Goal: Task Accomplishment & Management: Manage account settings

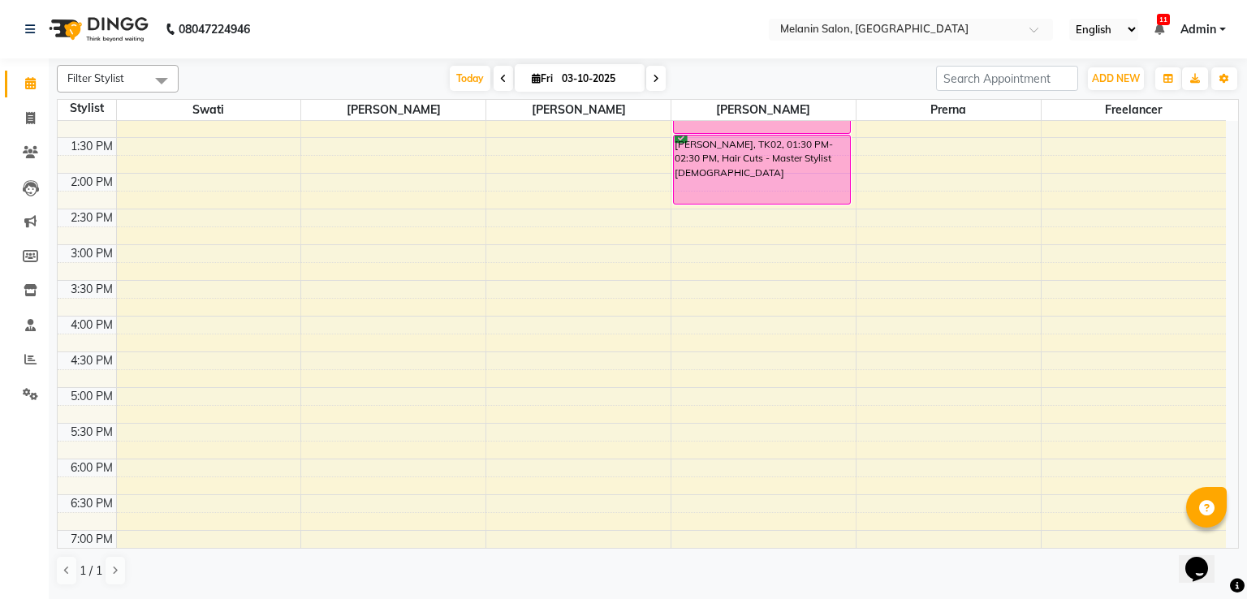
scroll to position [340, 0]
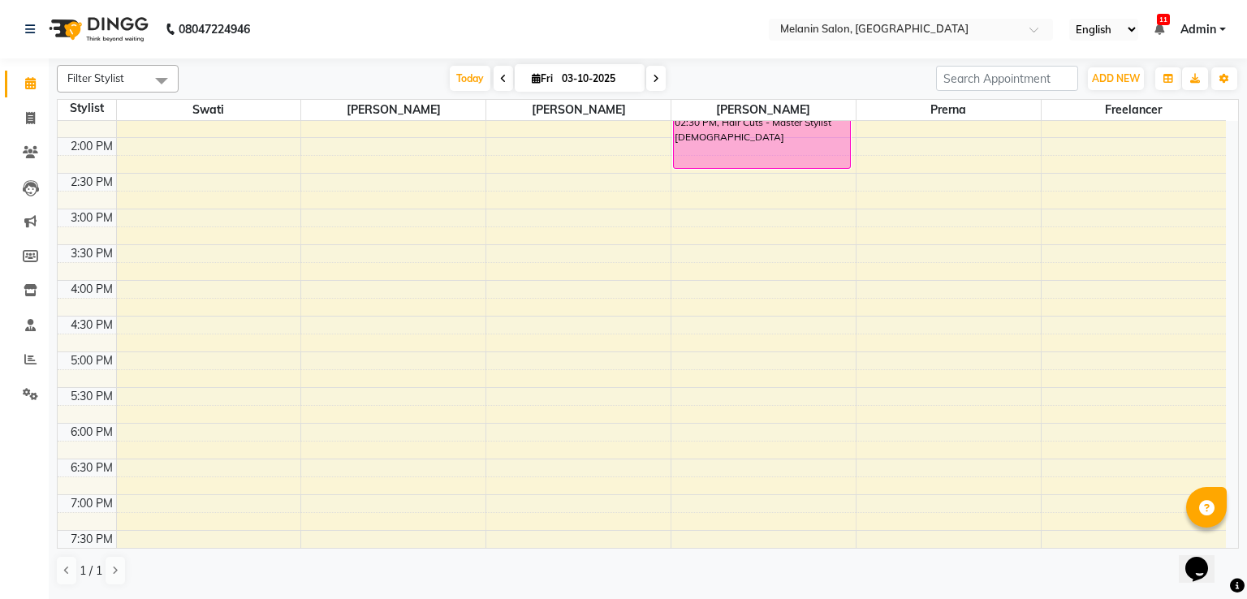
click at [647, 78] on span at bounding box center [655, 78] width 19 height 25
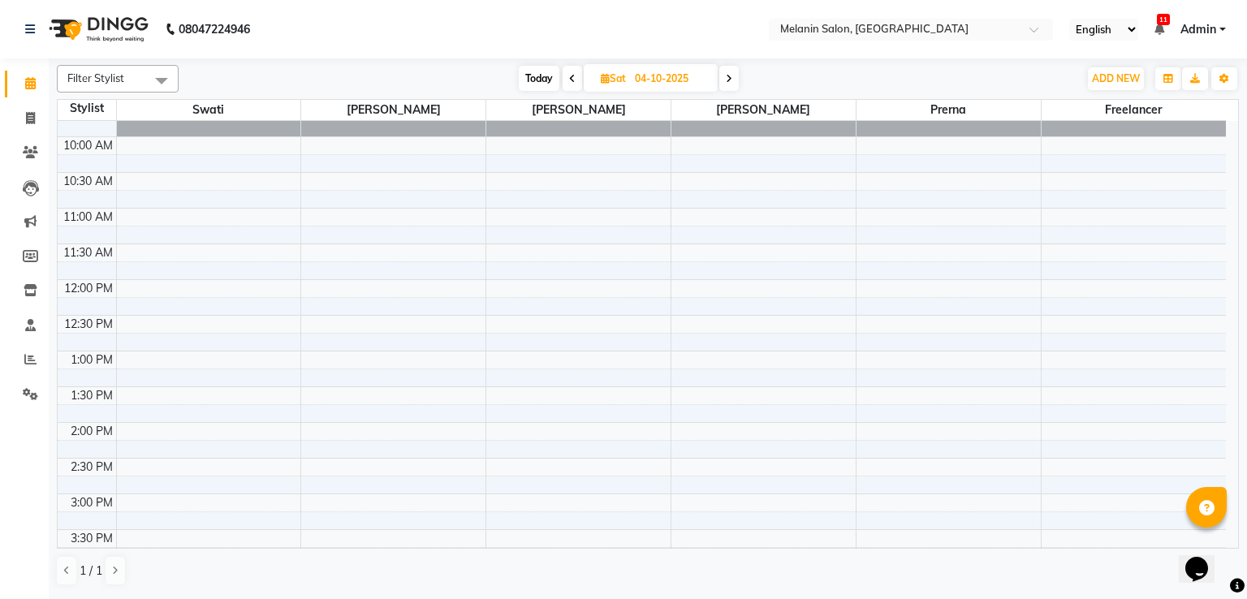
scroll to position [0, 0]
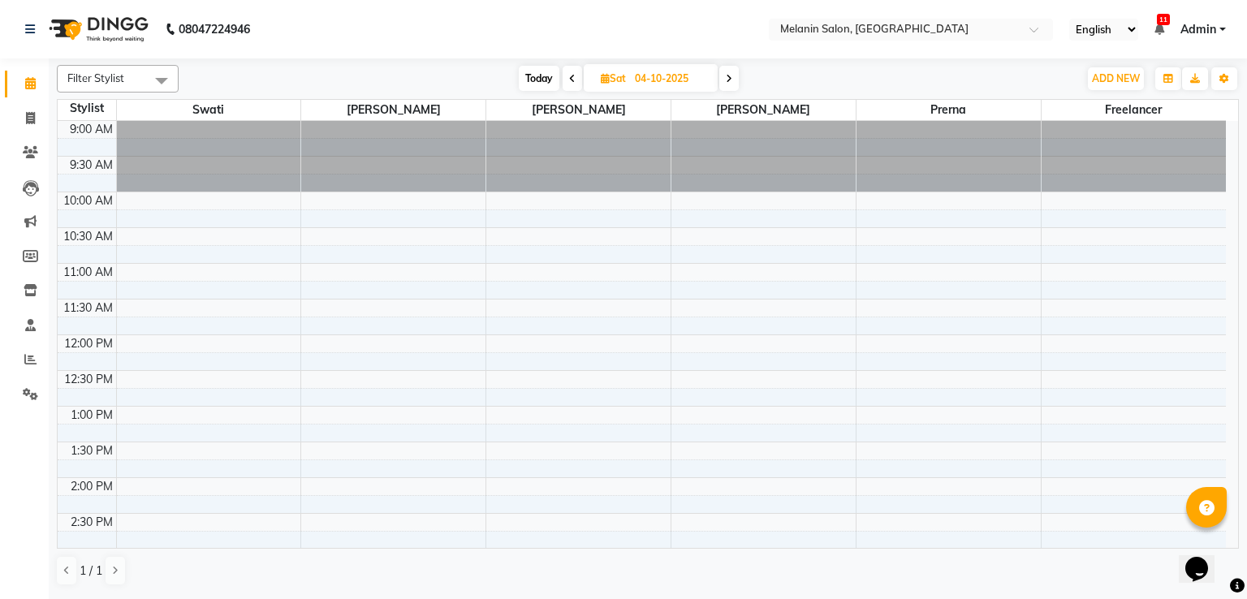
click at [576, 77] on span at bounding box center [572, 78] width 19 height 25
type input "03-10-2025"
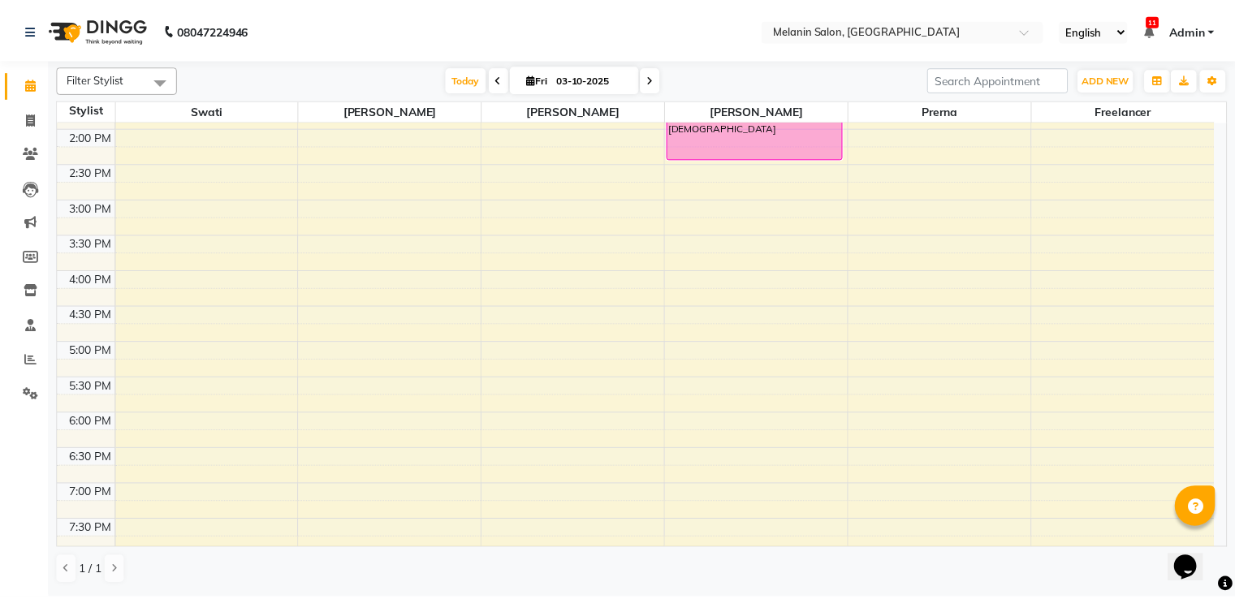
scroll to position [421, 0]
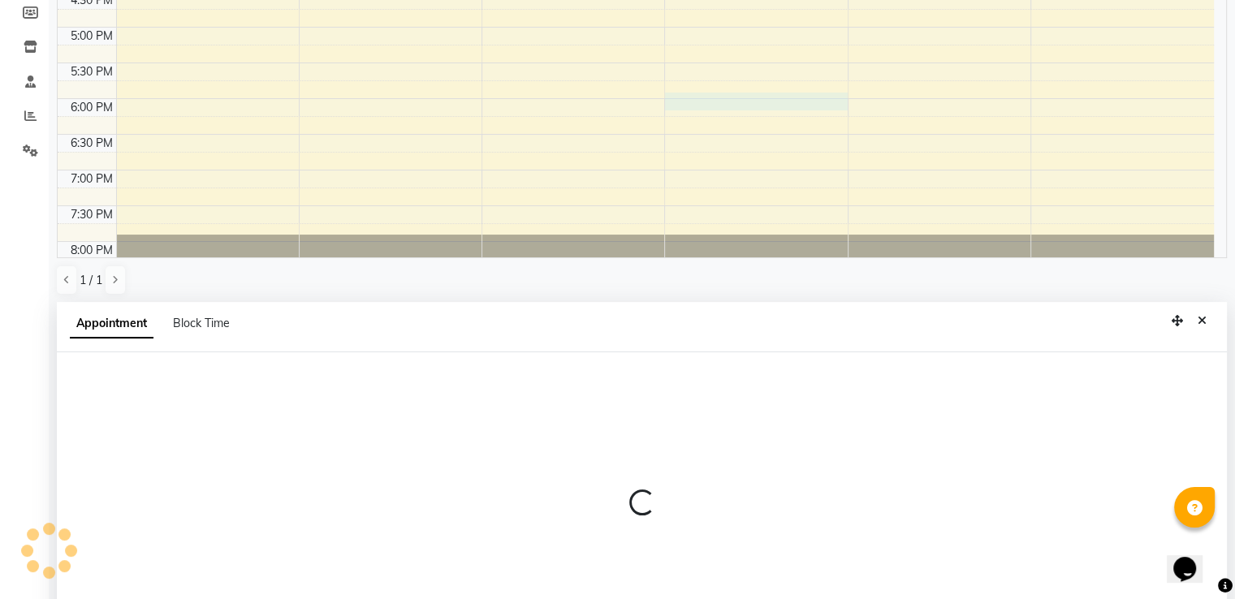
select select "85587"
select select "tentative"
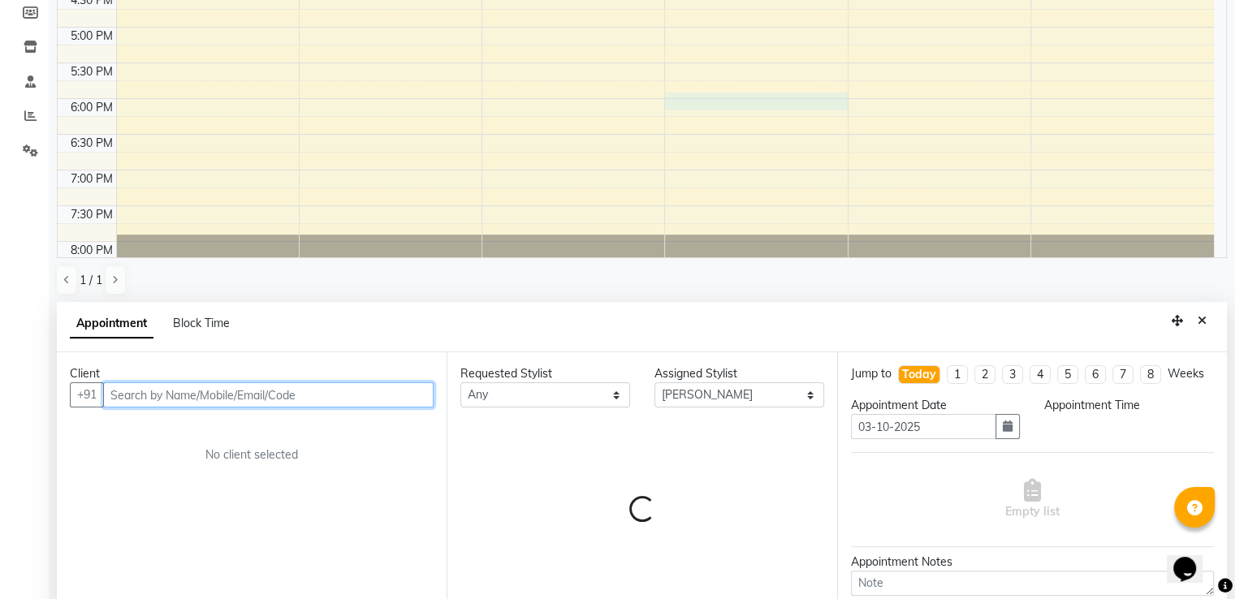
scroll to position [316, 0]
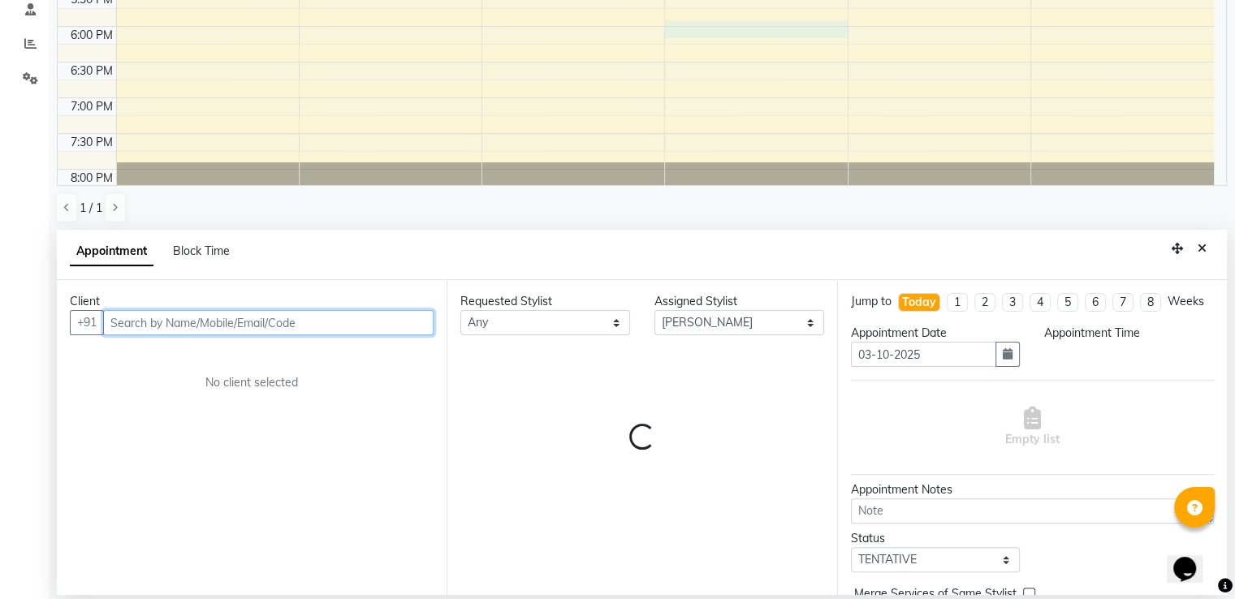
select select "1080"
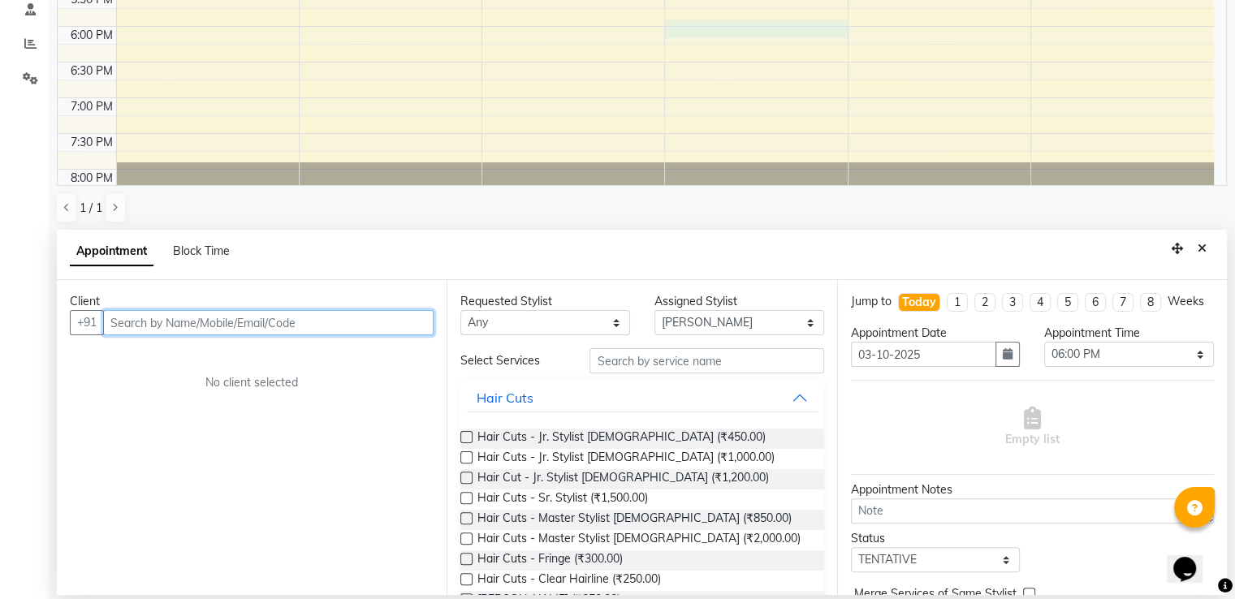
click at [296, 319] on input "text" at bounding box center [268, 322] width 330 height 25
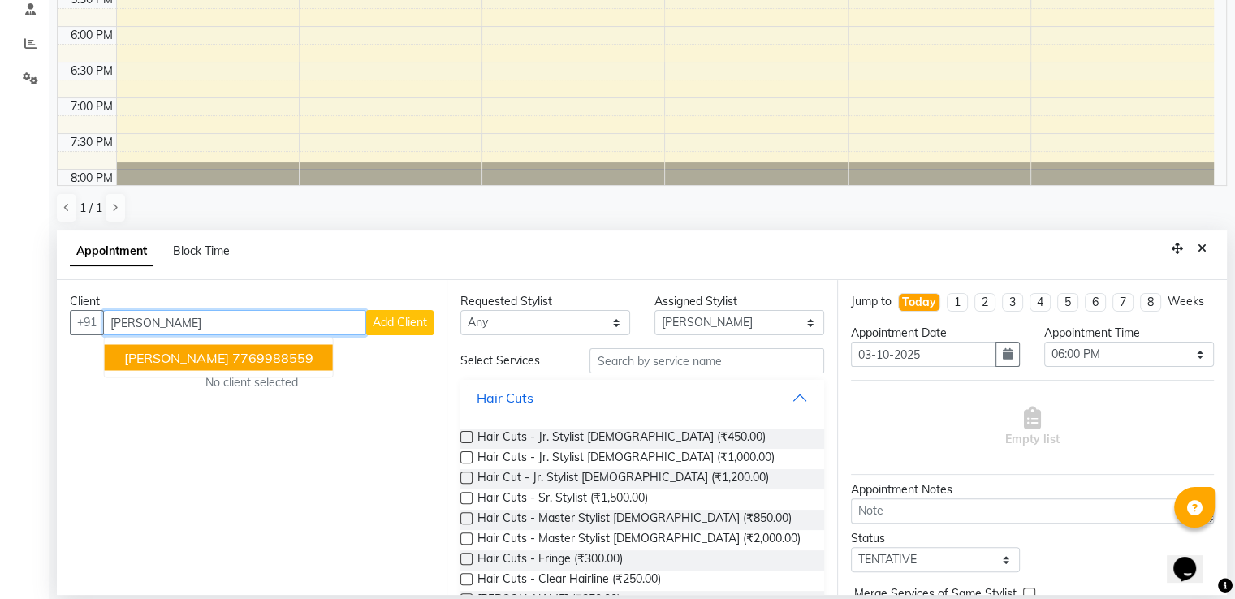
click at [245, 353] on ngb-highlight "7769988559" at bounding box center [272, 358] width 81 height 16
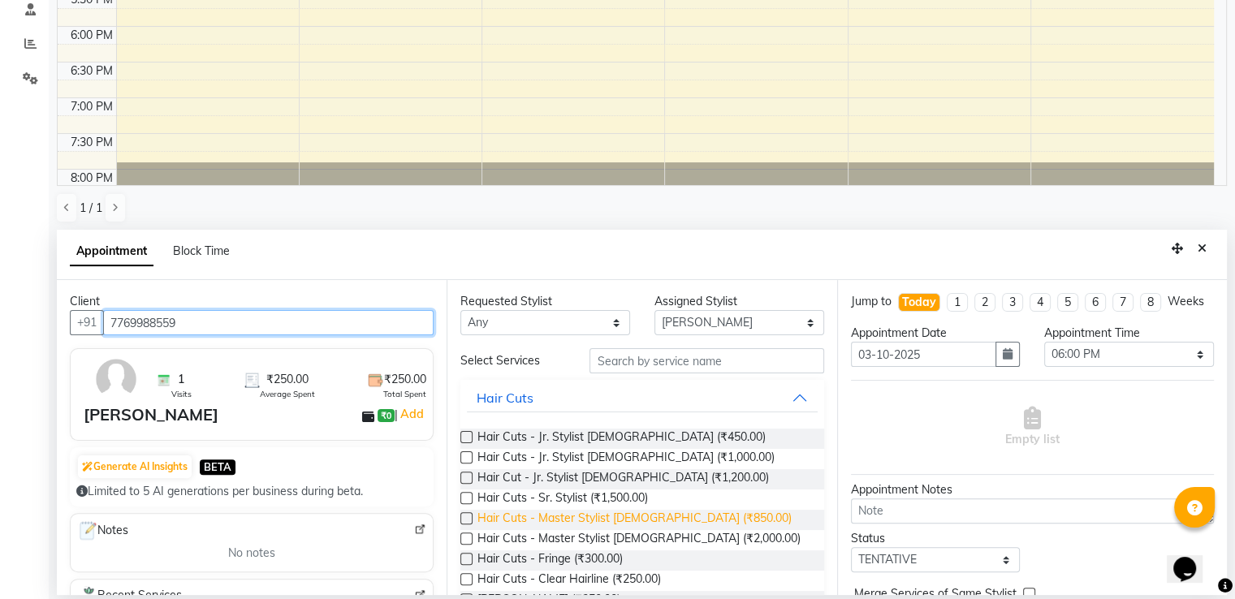
type input "7769988559"
click at [640, 520] on span "Hair Cuts - Master Stylist [DEMOGRAPHIC_DATA] (₹850.00)" at bounding box center [634, 520] width 314 height 20
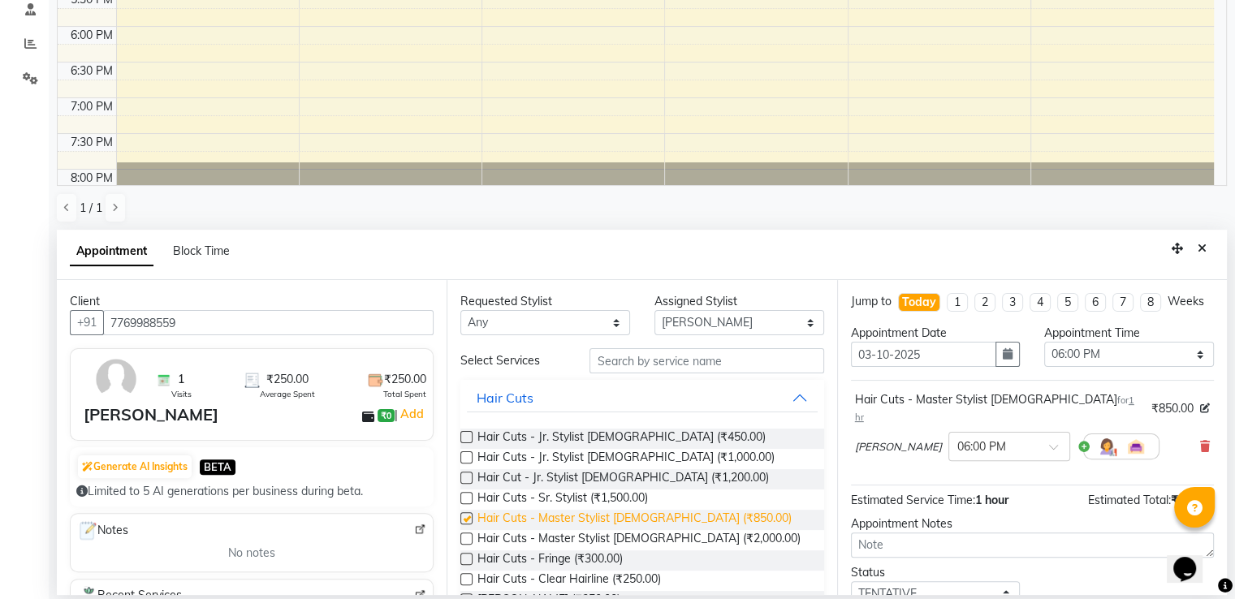
checkbox input "false"
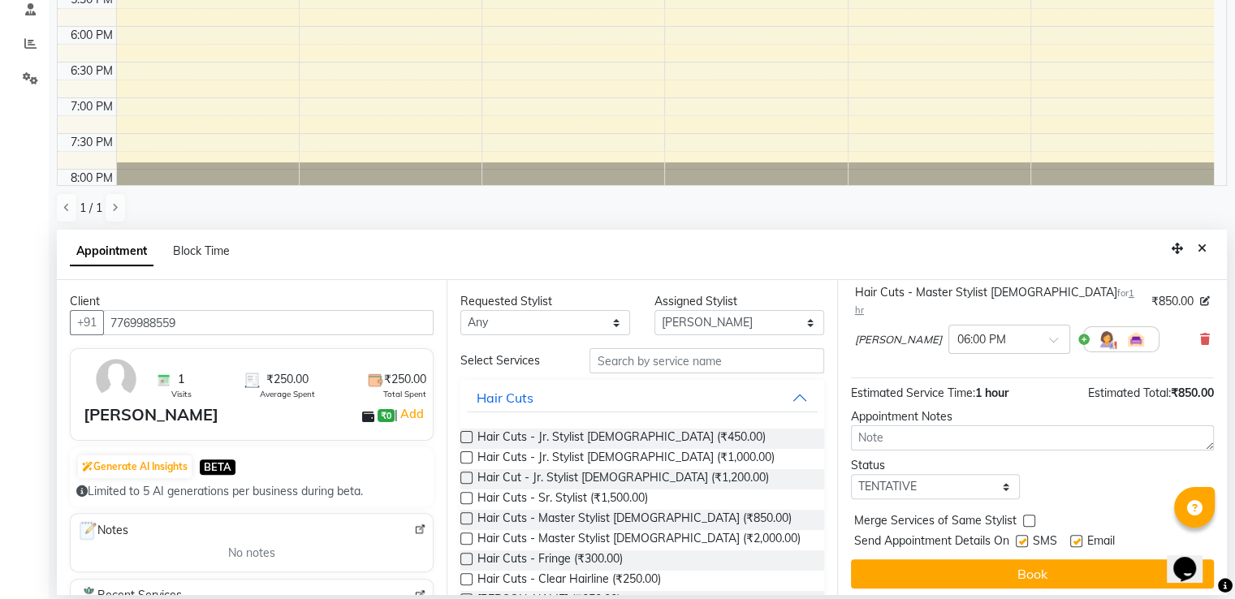
scroll to position [110, 0]
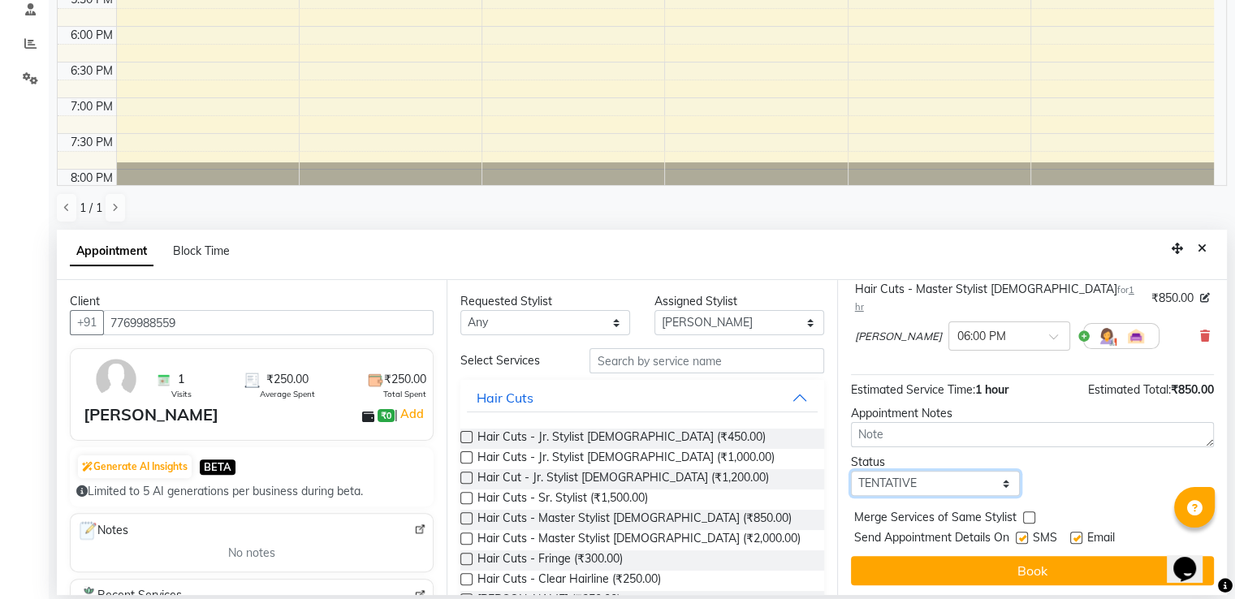
click at [1003, 477] on select "Select TENTATIVE CONFIRM CHECK-IN UPCOMING" at bounding box center [936, 483] width 170 height 25
select select "confirm booking"
click at [851, 471] on select "Select TENTATIVE CONFIRM CHECK-IN UPCOMING" at bounding box center [936, 483] width 170 height 25
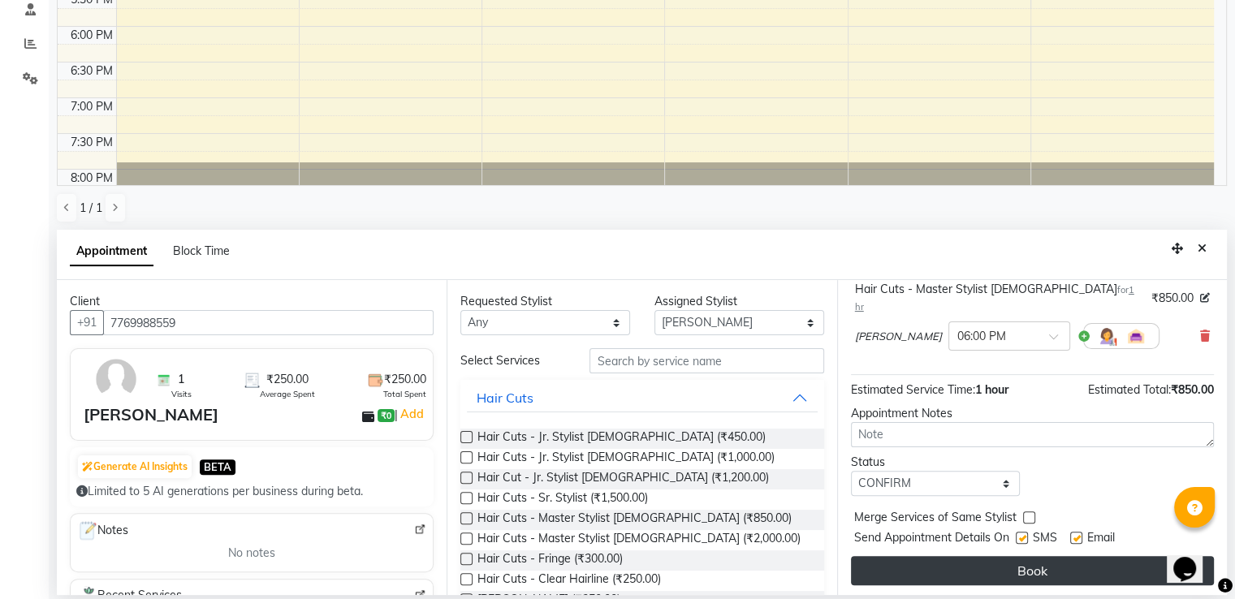
click at [1031, 565] on button "Book" at bounding box center [1032, 570] width 363 height 29
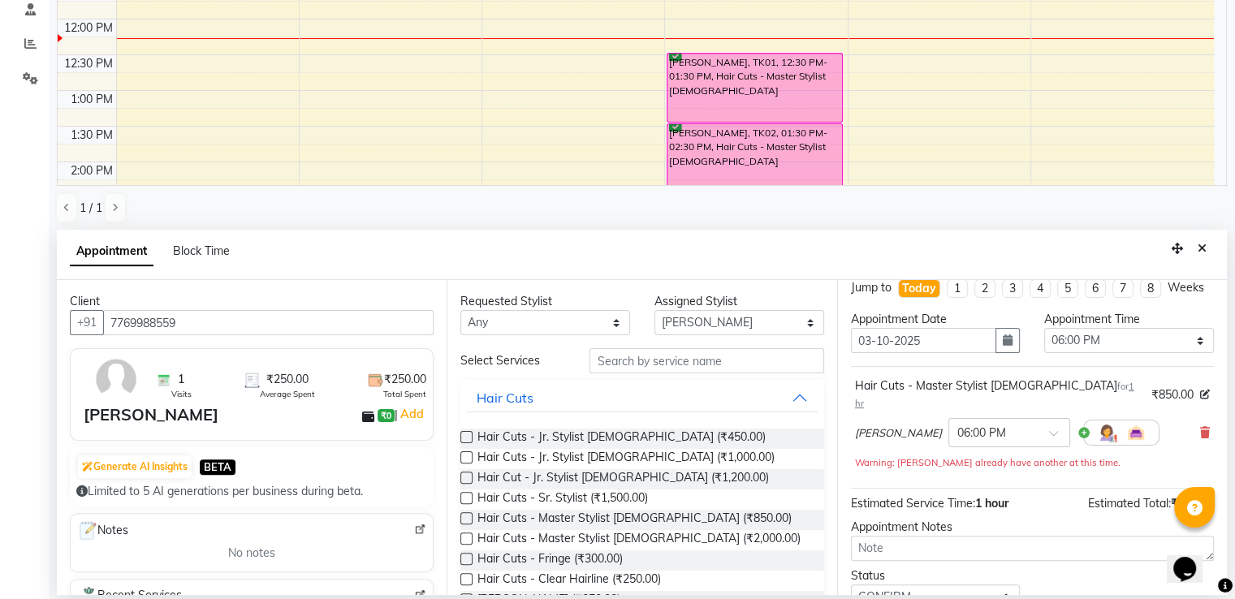
scroll to position [0, 0]
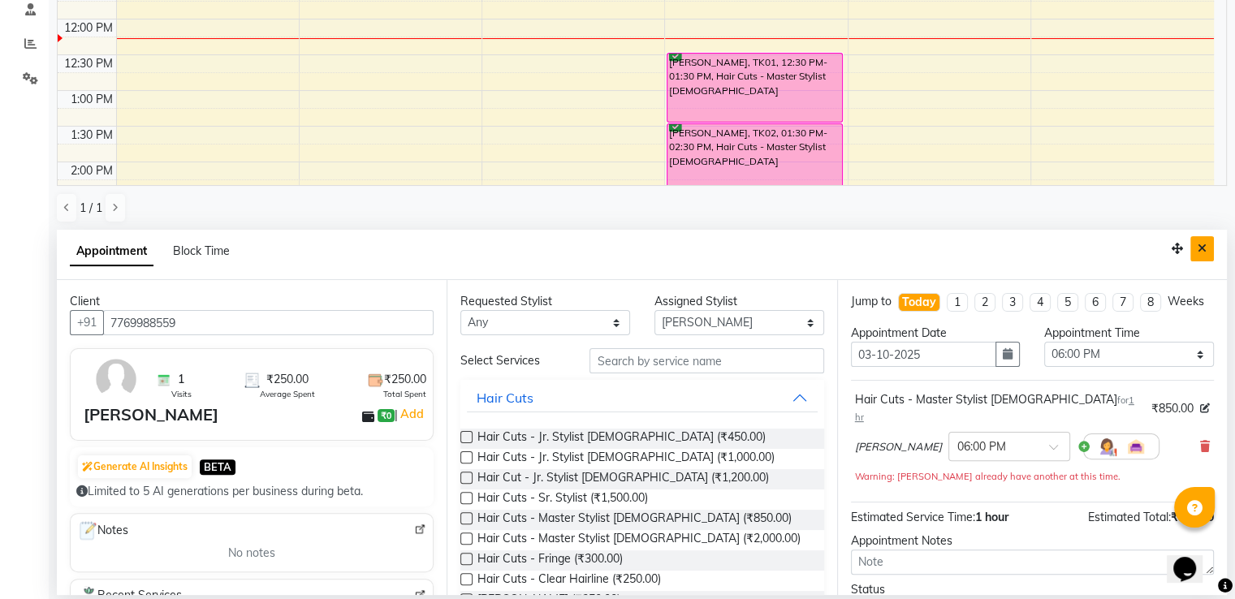
click at [1205, 244] on icon "Close" at bounding box center [1201, 248] width 9 height 11
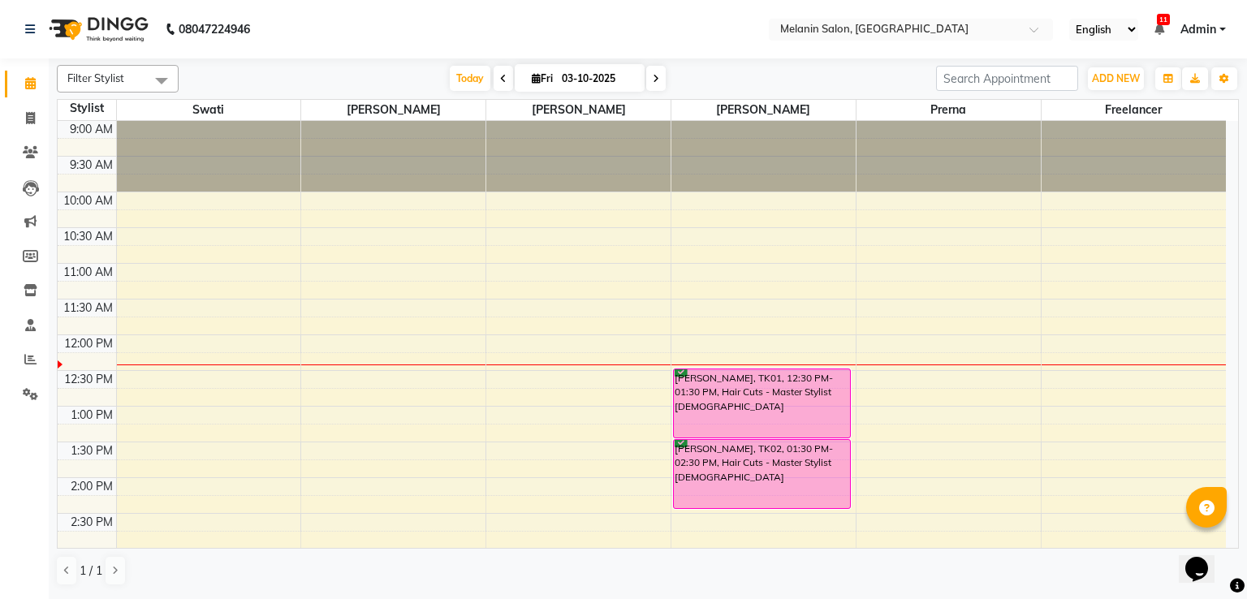
click at [653, 74] on icon at bounding box center [656, 79] width 6 height 10
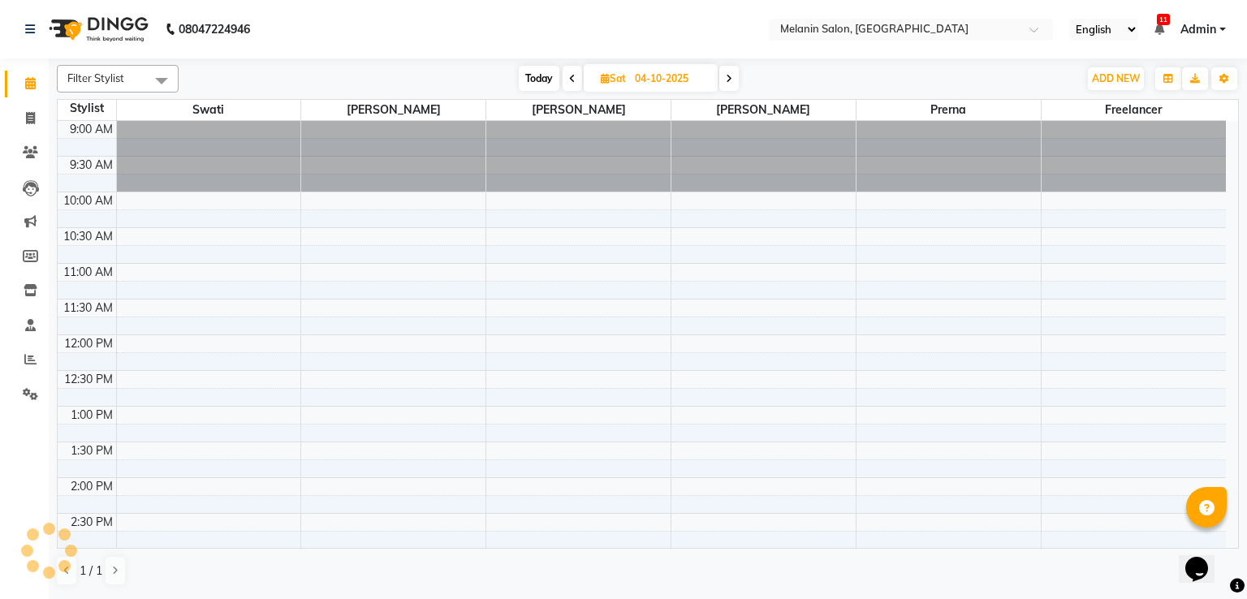
scroll to position [214, 0]
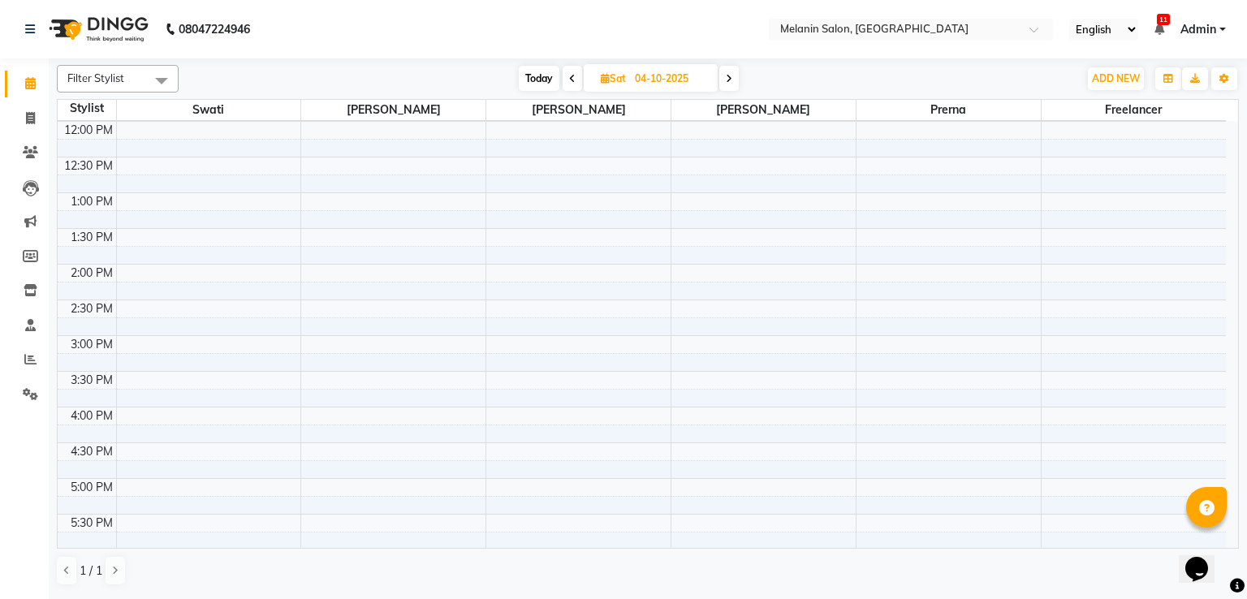
click at [727, 77] on icon at bounding box center [729, 79] width 6 height 10
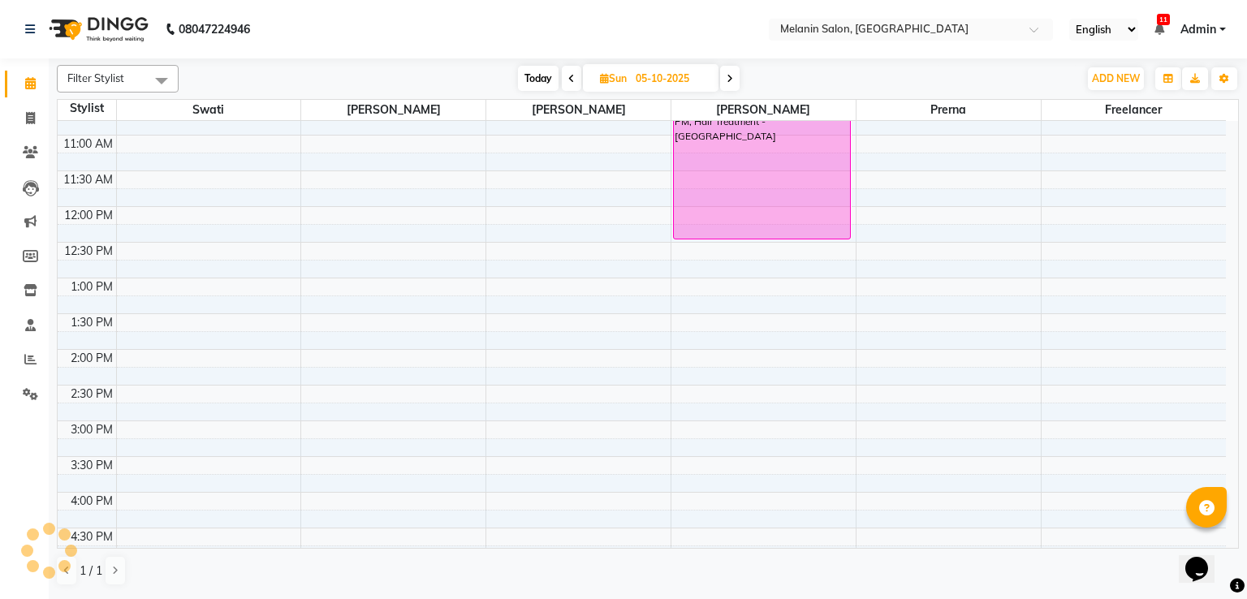
scroll to position [0, 0]
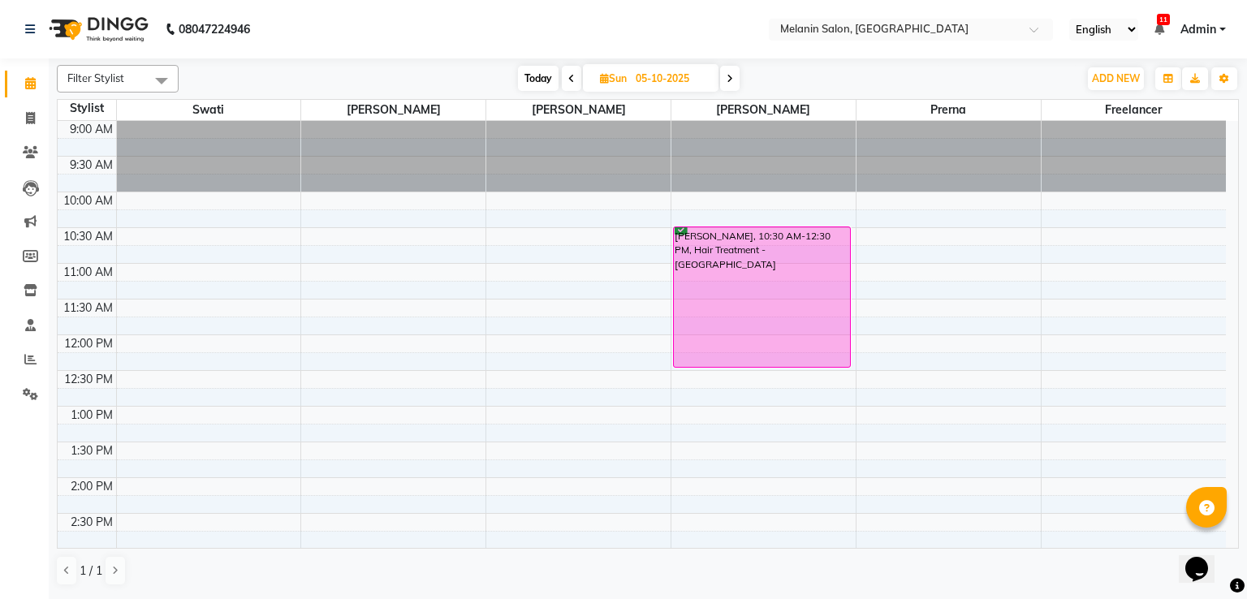
click at [735, 79] on span at bounding box center [729, 78] width 19 height 25
type input "[DATE]"
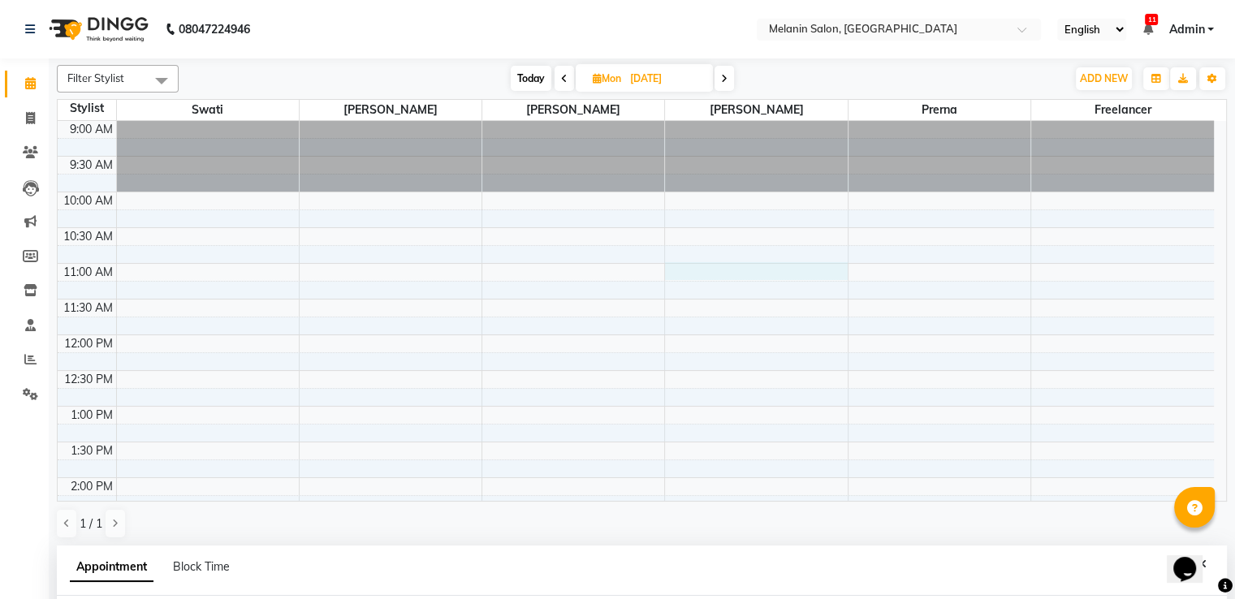
select select "85587"
select select "tentative"
select select "660"
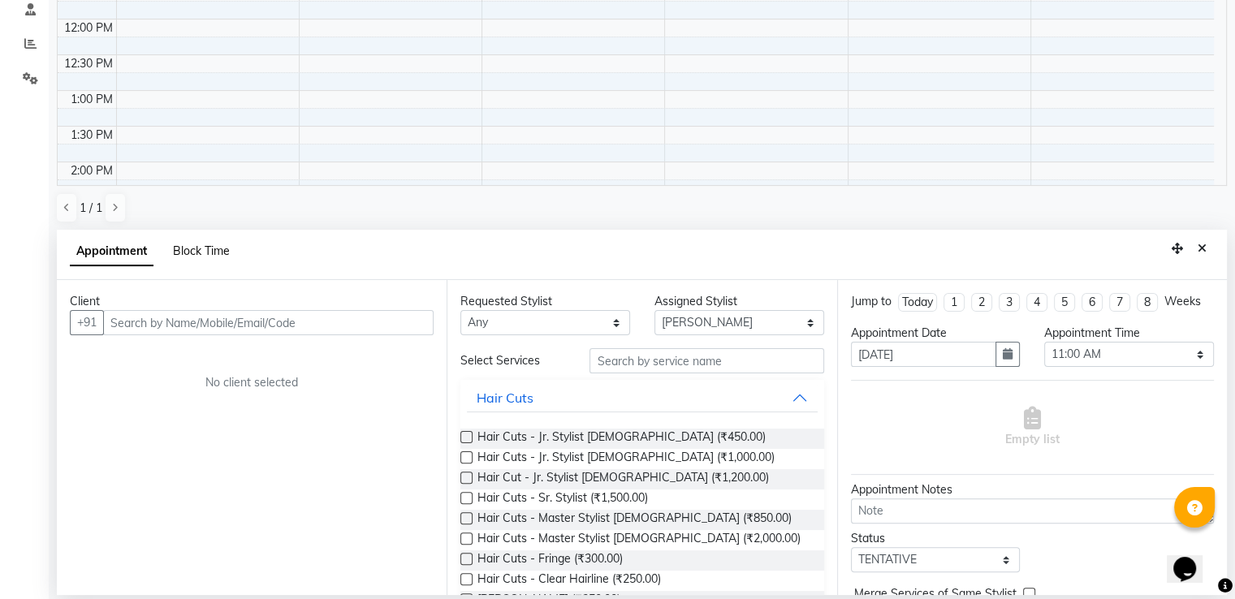
drag, startPoint x: 740, startPoint y: 267, endPoint x: 179, endPoint y: 249, distance: 562.1
click at [179, 249] on span "Block Time" at bounding box center [201, 251] width 57 height 15
select select "85587"
select select "660"
select select "675"
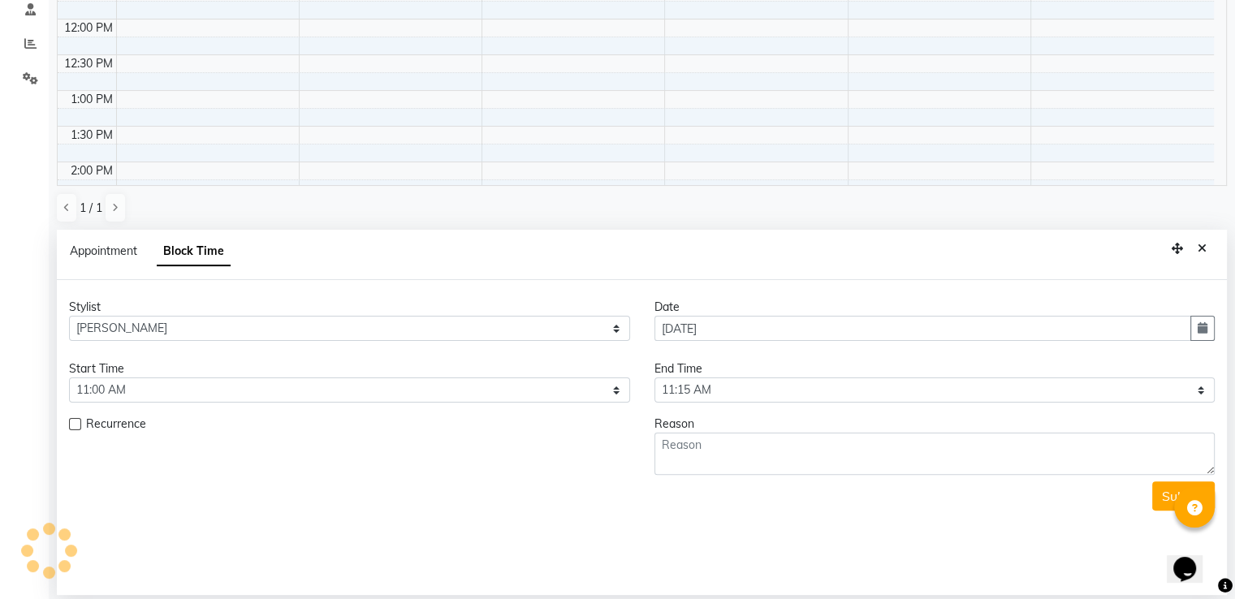
scroll to position [214, 0]
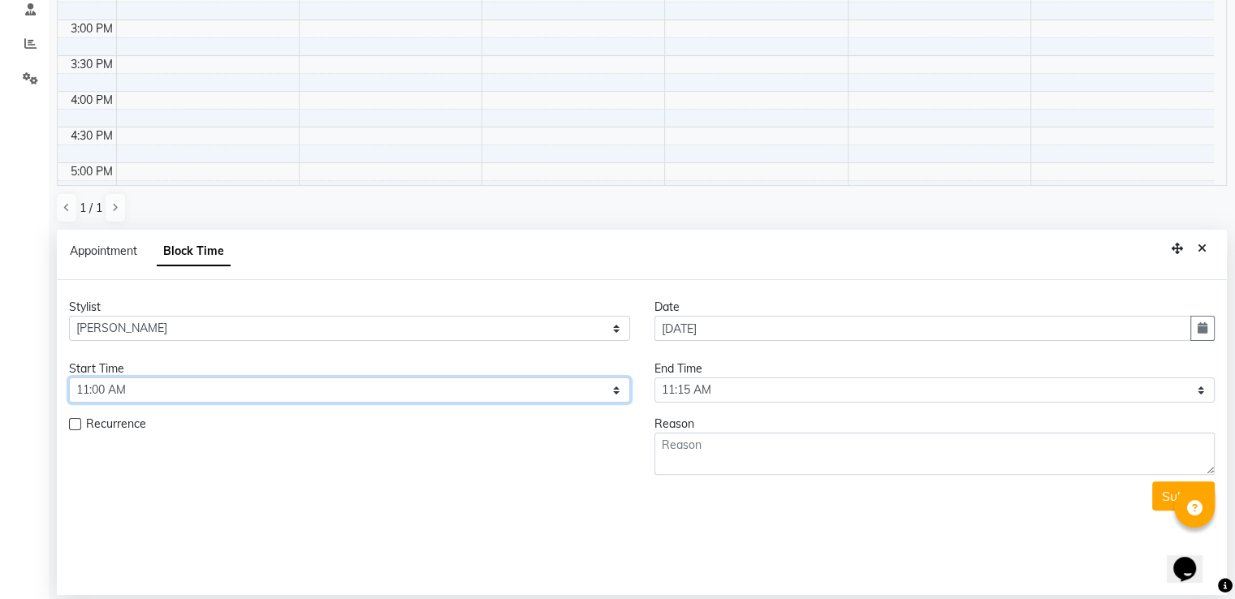
click at [286, 394] on select "Select 10:00 AM 10:15 AM 10:30 AM 10:45 AM 11:00 AM 11:15 AM 11:30 AM 11:45 AM …" at bounding box center [349, 390] width 561 height 25
select select "600"
click at [69, 378] on select "Select 10:00 AM 10:15 AM 10:30 AM 10:45 AM 11:00 AM 11:15 AM 11:30 AM 11:45 AM …" at bounding box center [349, 390] width 561 height 25
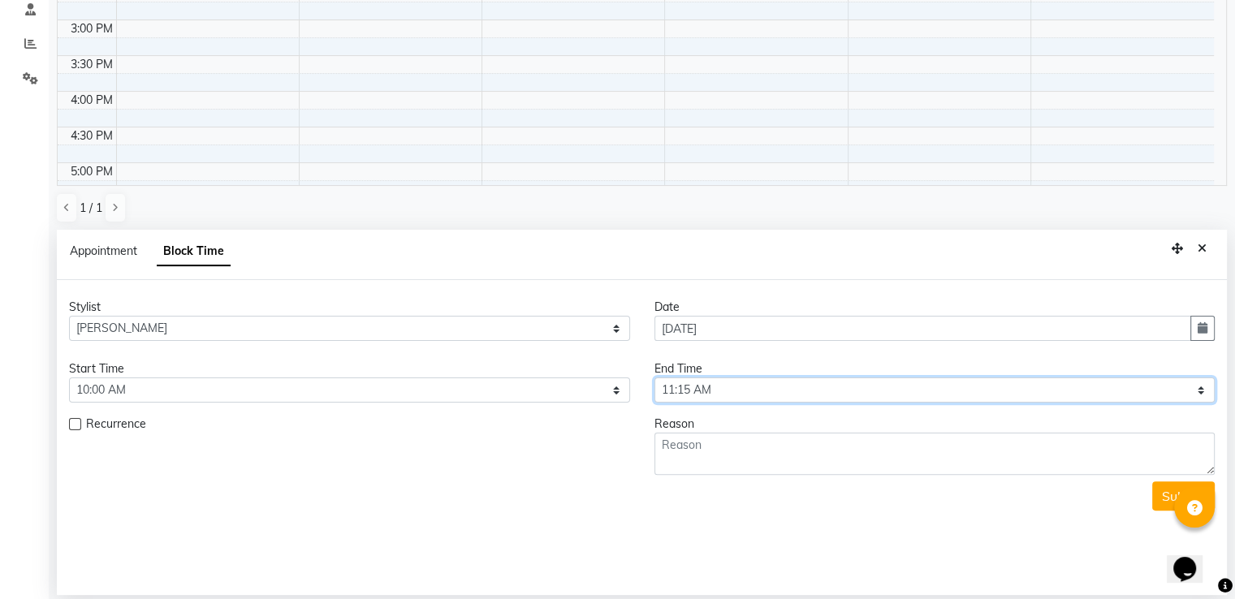
click at [706, 389] on select "Select 10:00 AM 10:15 AM 10:30 AM 10:45 AM 11:00 AM 11:15 AM 11:30 AM 11:45 AM …" at bounding box center [934, 390] width 561 height 25
select select "1200"
click at [654, 378] on select "Select 10:00 AM 10:15 AM 10:30 AM 10:45 AM 11:00 AM 11:15 AM 11:30 AM 11:45 AM …" at bounding box center [934, 390] width 561 height 25
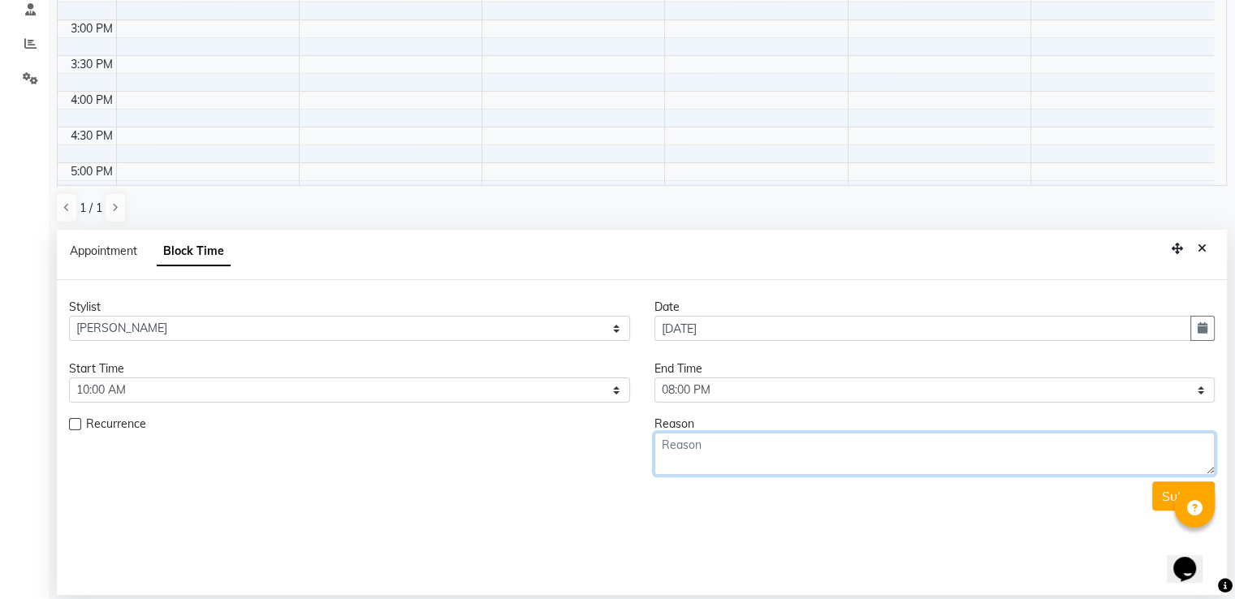
click at [682, 441] on textarea at bounding box center [934, 454] width 561 height 42
type textarea "not available"
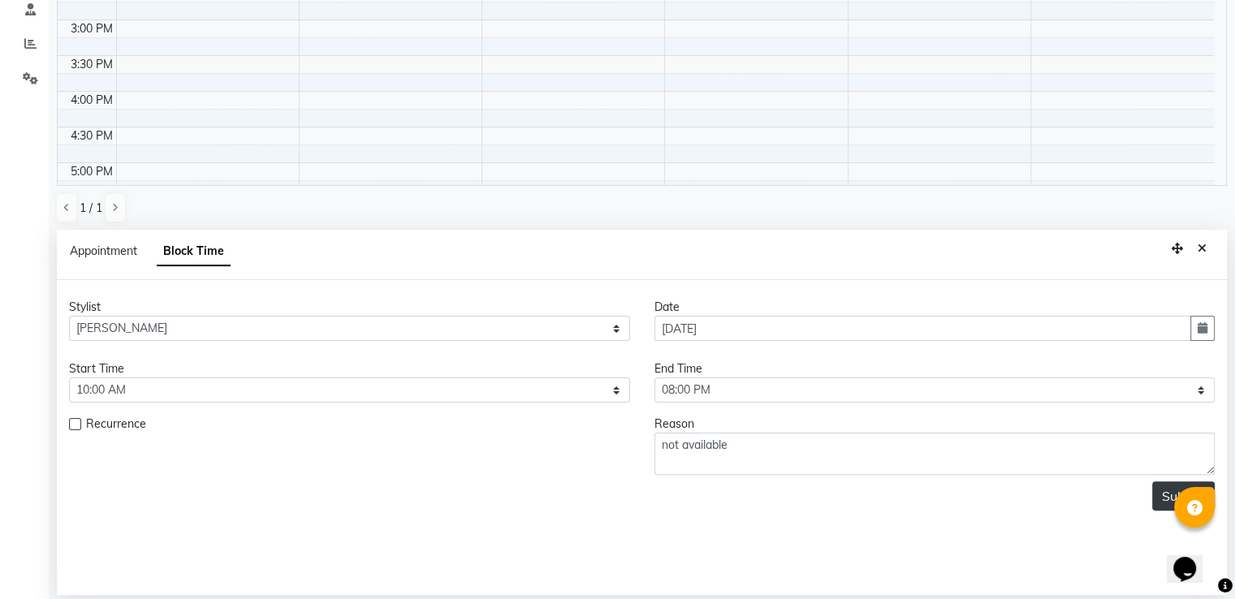
click at [1168, 498] on button "Submit" at bounding box center [1183, 495] width 63 height 29
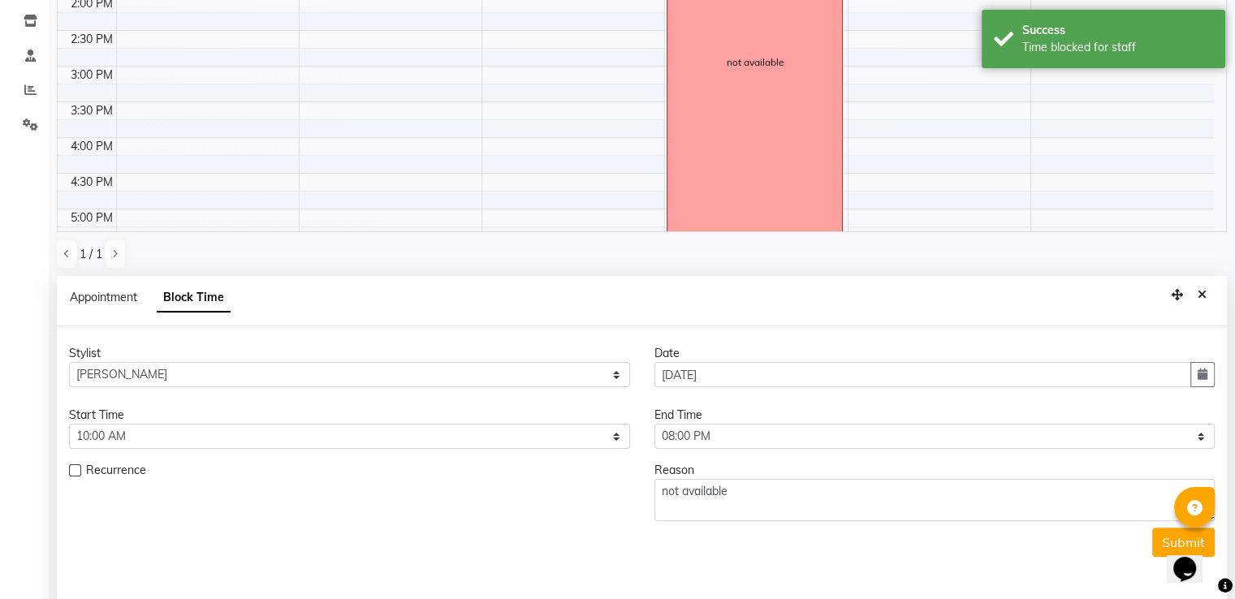
scroll to position [0, 0]
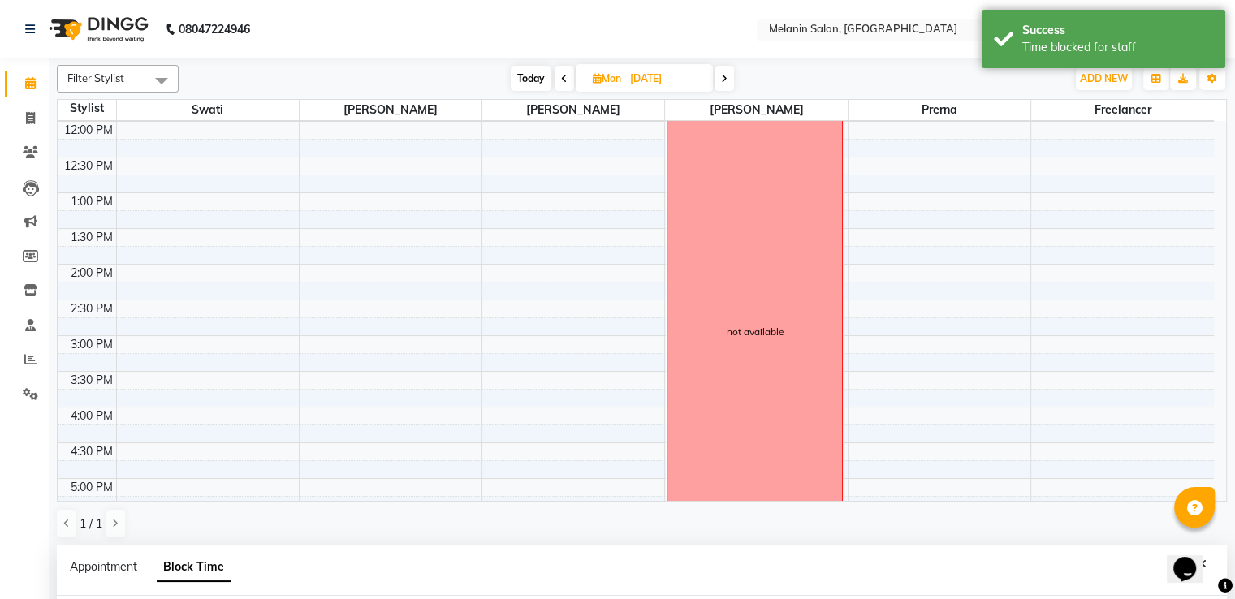
click at [723, 84] on span at bounding box center [723, 78] width 19 height 25
type input "[DATE]"
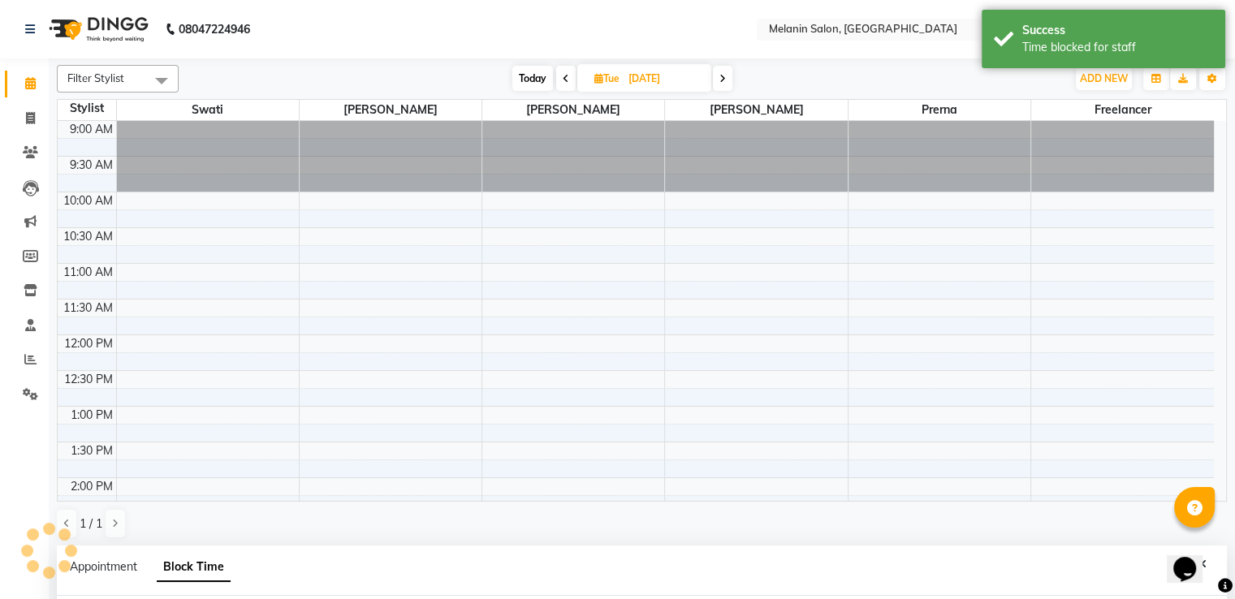
scroll to position [214, 0]
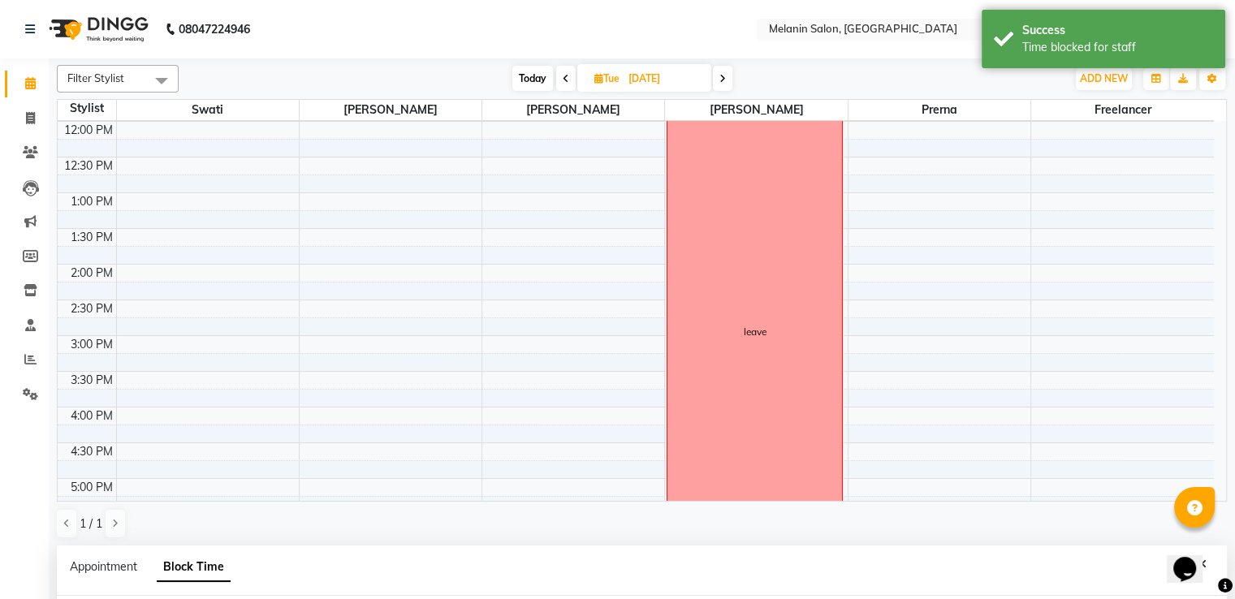
click at [714, 77] on span at bounding box center [722, 78] width 19 height 25
type input "[DATE]"
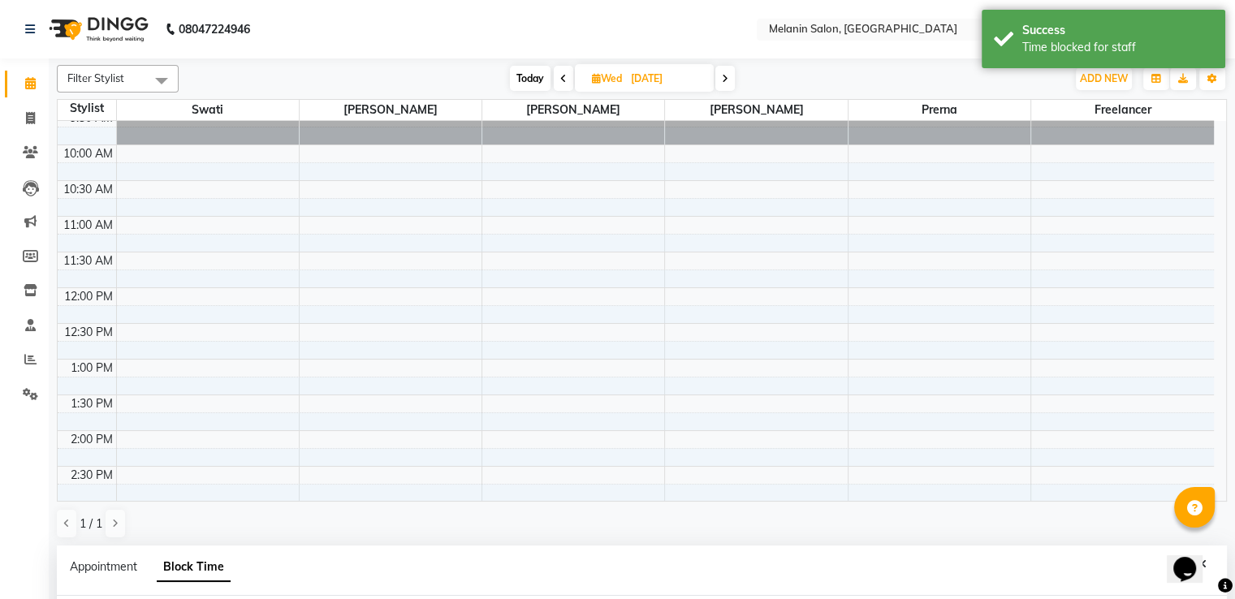
scroll to position [0, 0]
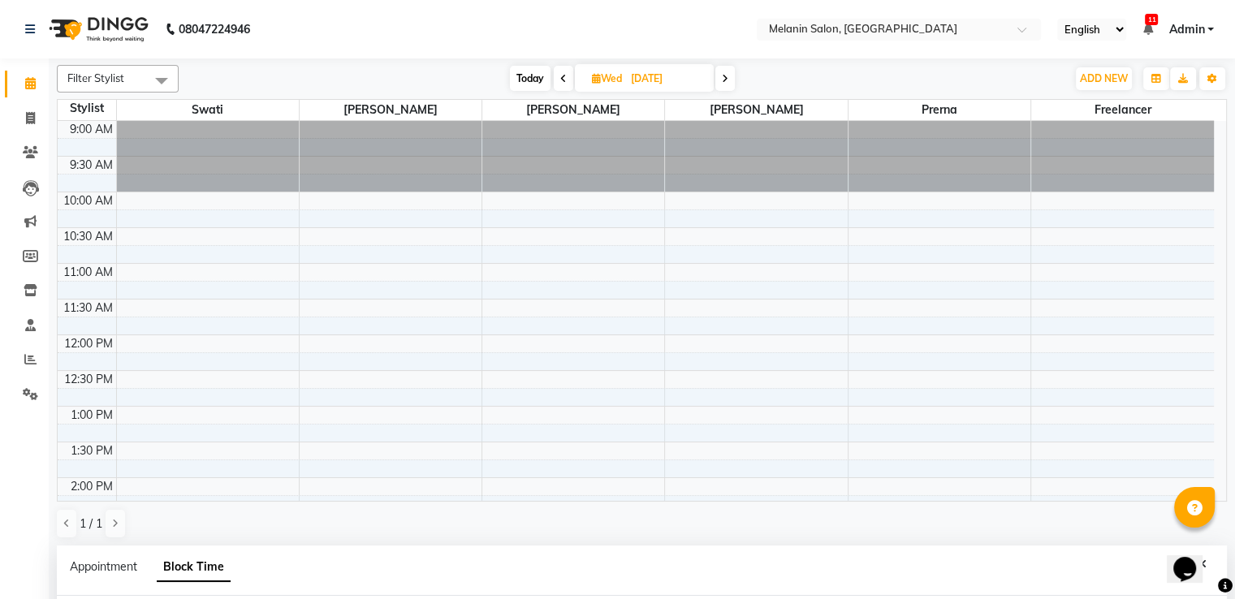
click at [731, 81] on span at bounding box center [724, 78] width 19 height 25
type input "[DATE]"
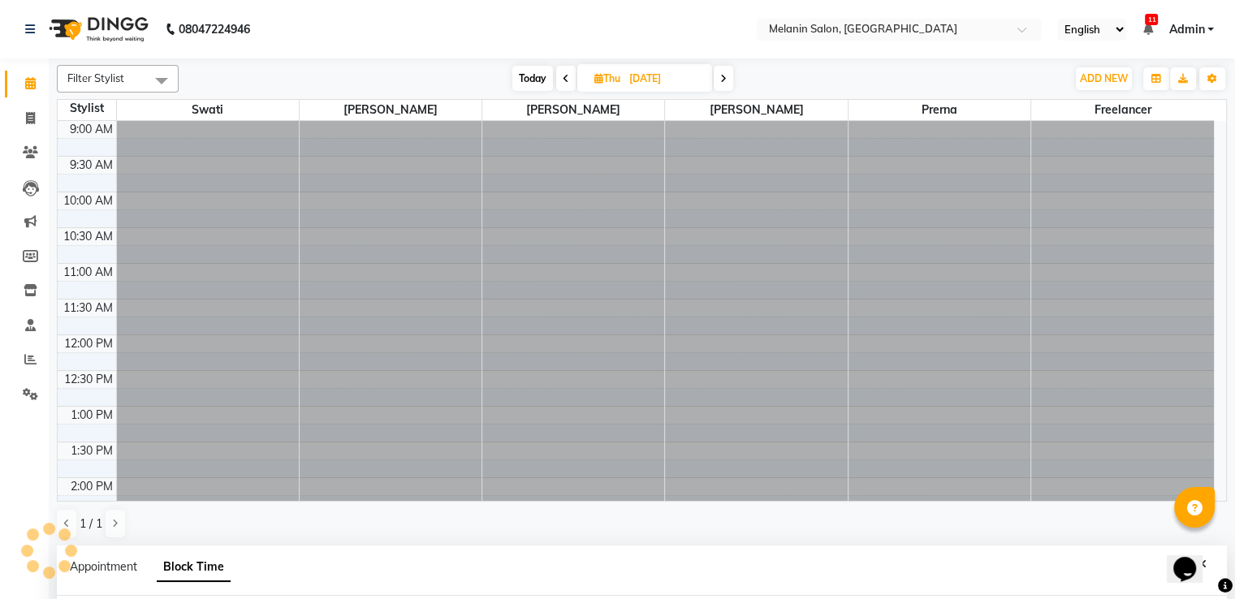
scroll to position [214, 0]
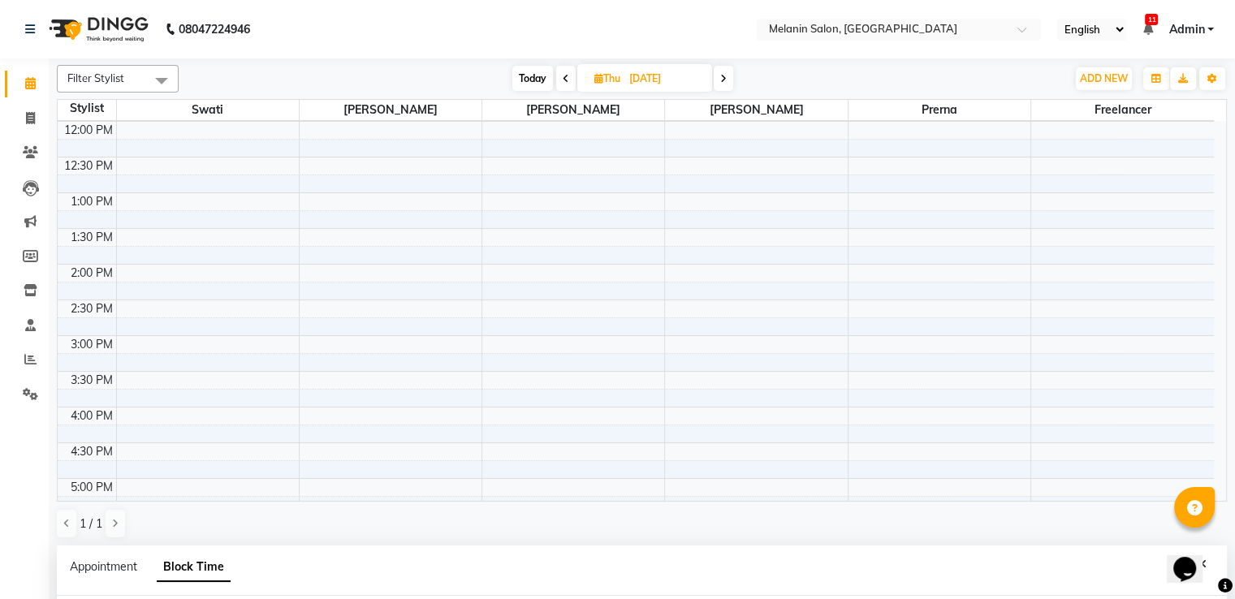
click at [731, 81] on span at bounding box center [723, 78] width 19 height 25
type input "[DATE]"
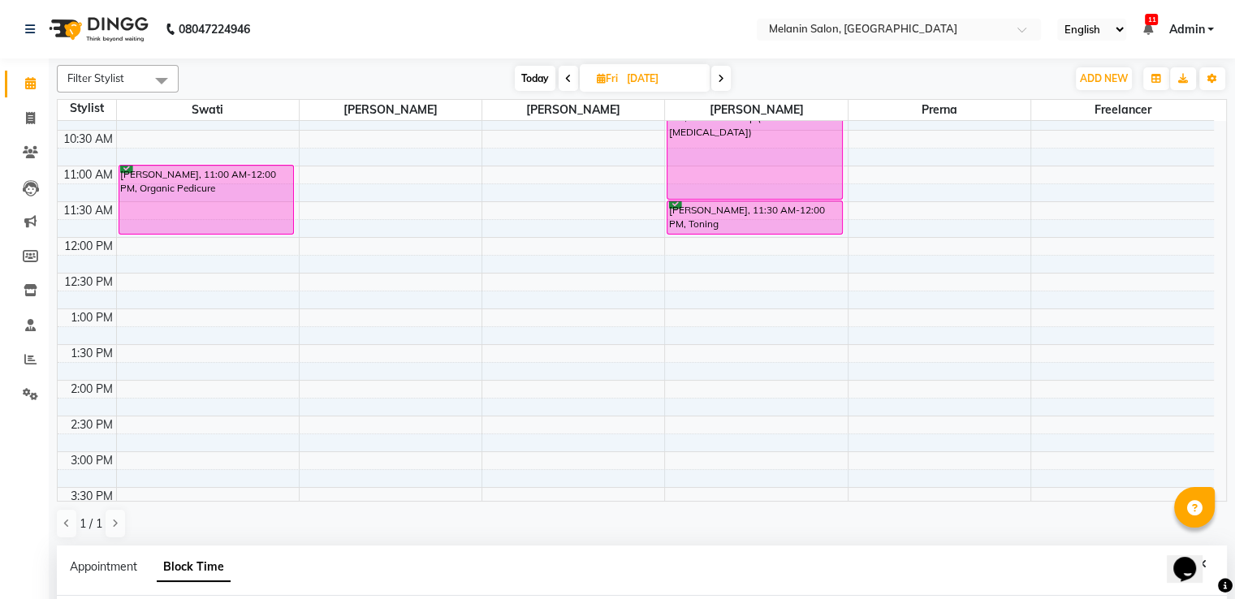
scroll to position [0, 0]
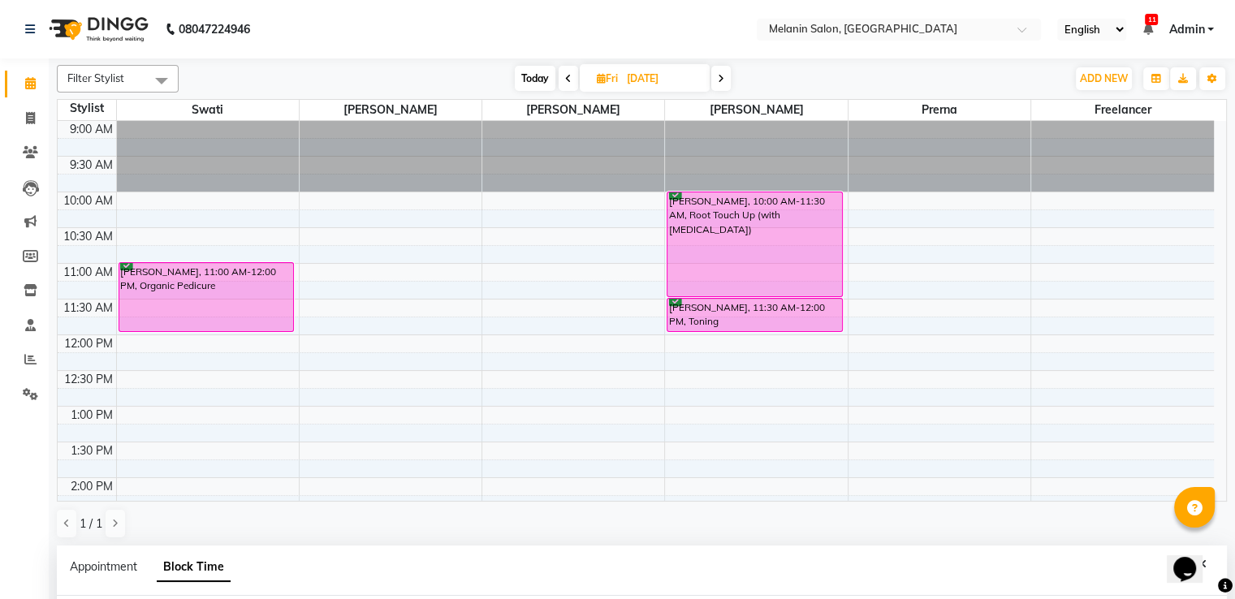
click at [730, 77] on span at bounding box center [720, 78] width 19 height 25
type input "[DATE]"
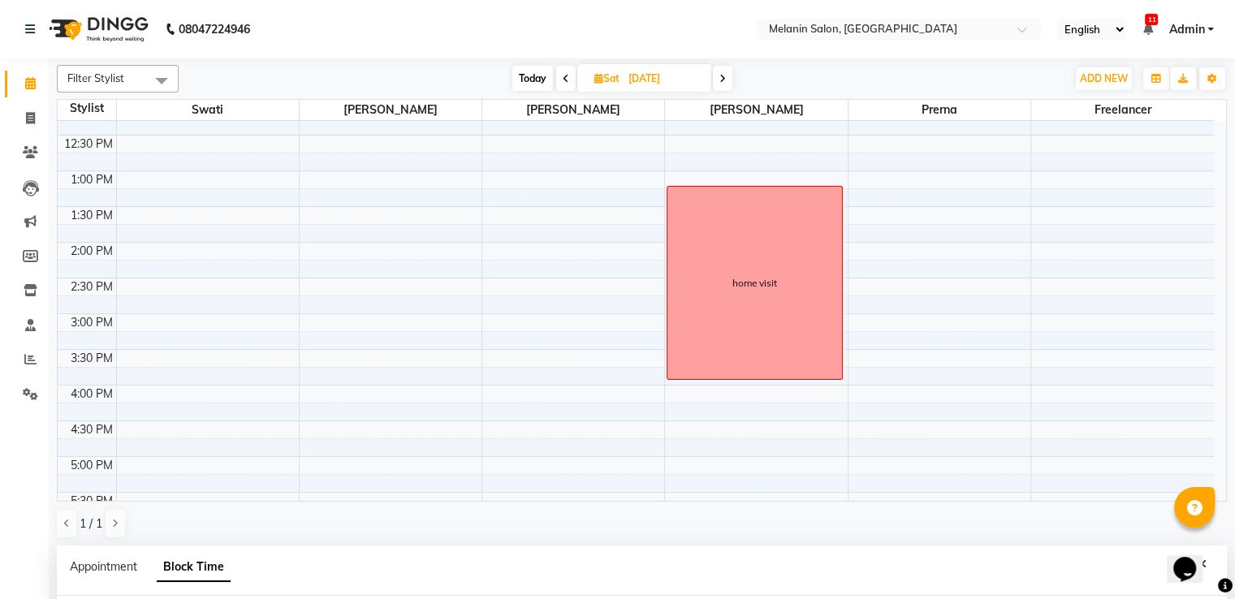
scroll to position [62, 0]
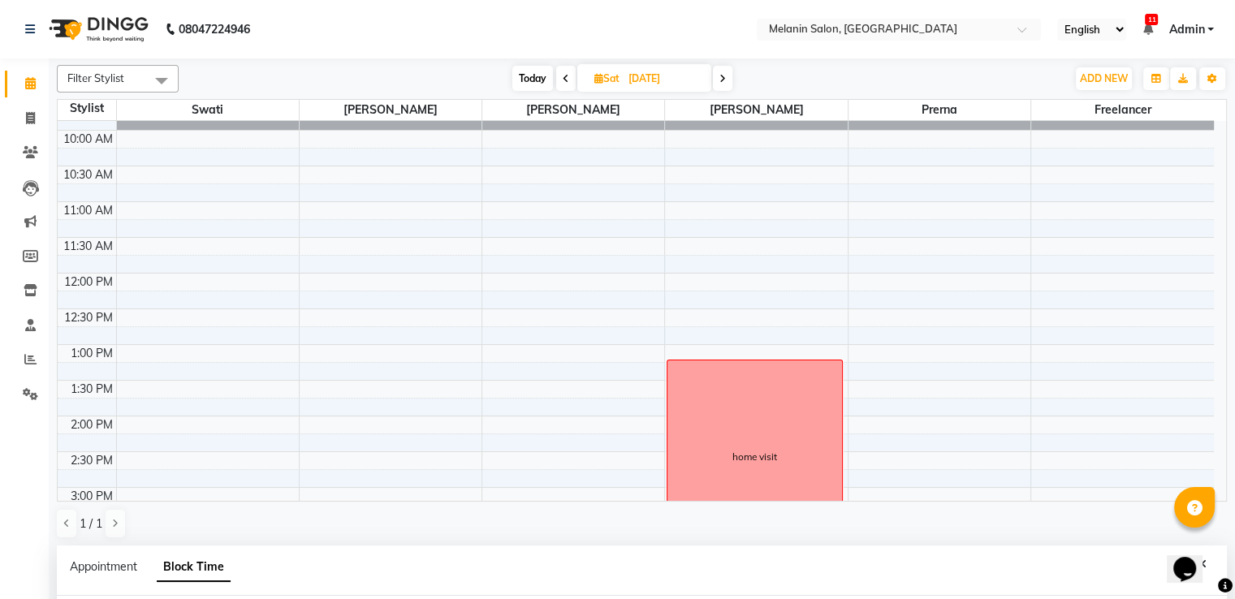
drag, startPoint x: 722, startPoint y: 79, endPoint x: 732, endPoint y: 118, distance: 40.4
click at [723, 79] on icon at bounding box center [722, 79] width 6 height 10
type input "[DATE]"
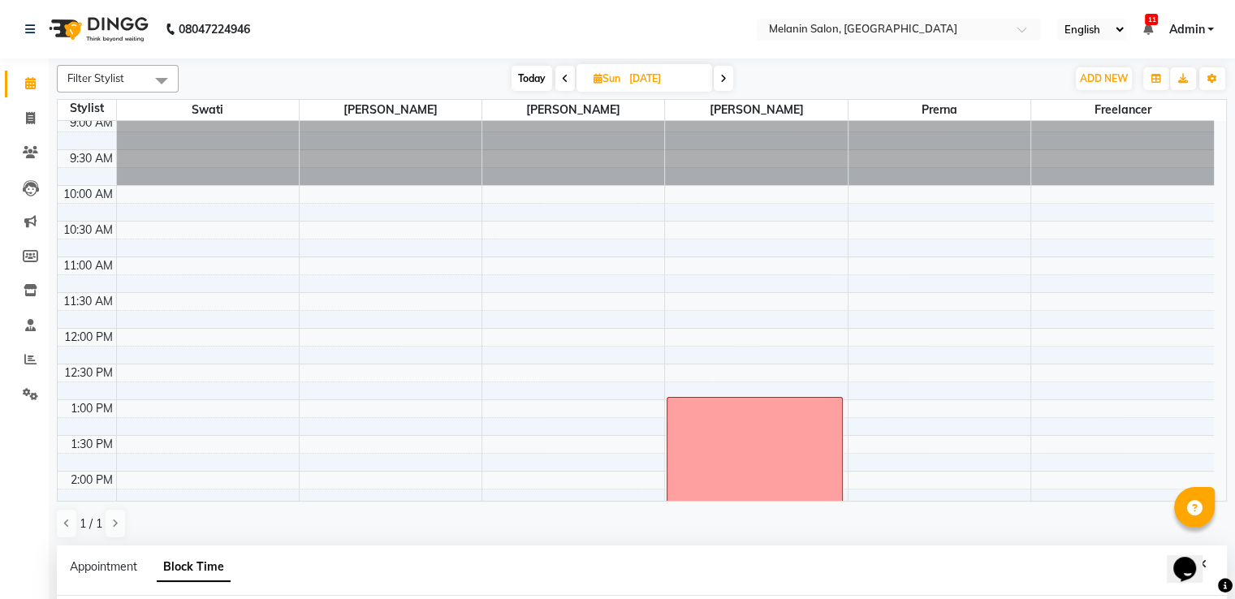
scroll to position [0, 0]
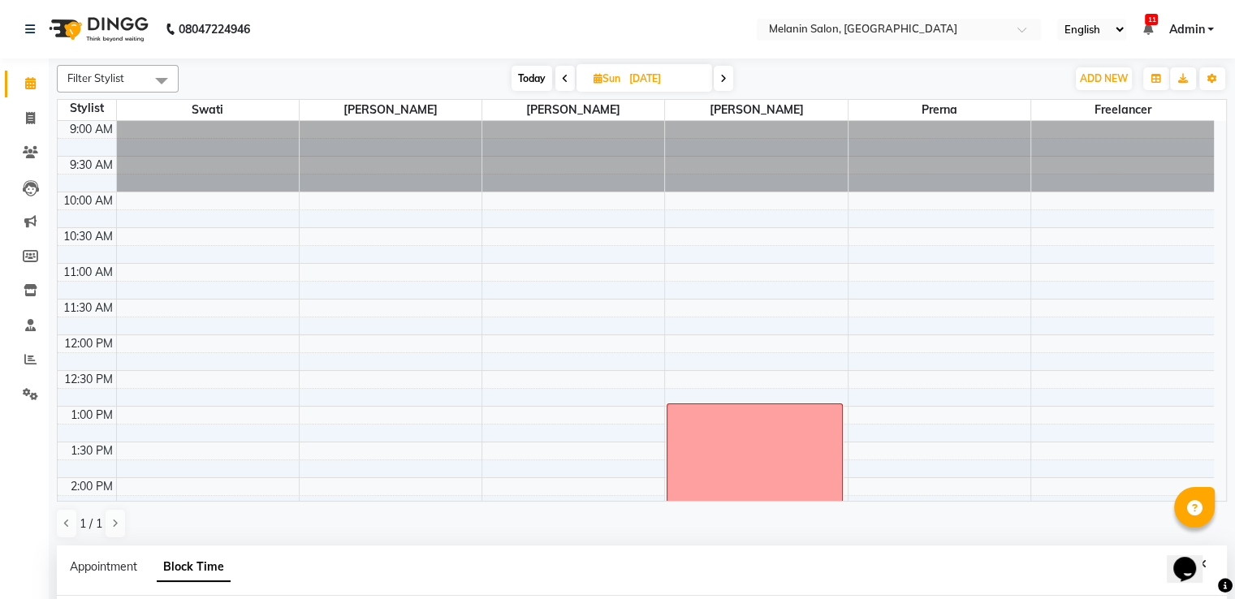
click at [727, 80] on span at bounding box center [723, 78] width 19 height 25
type input "[DATE]"
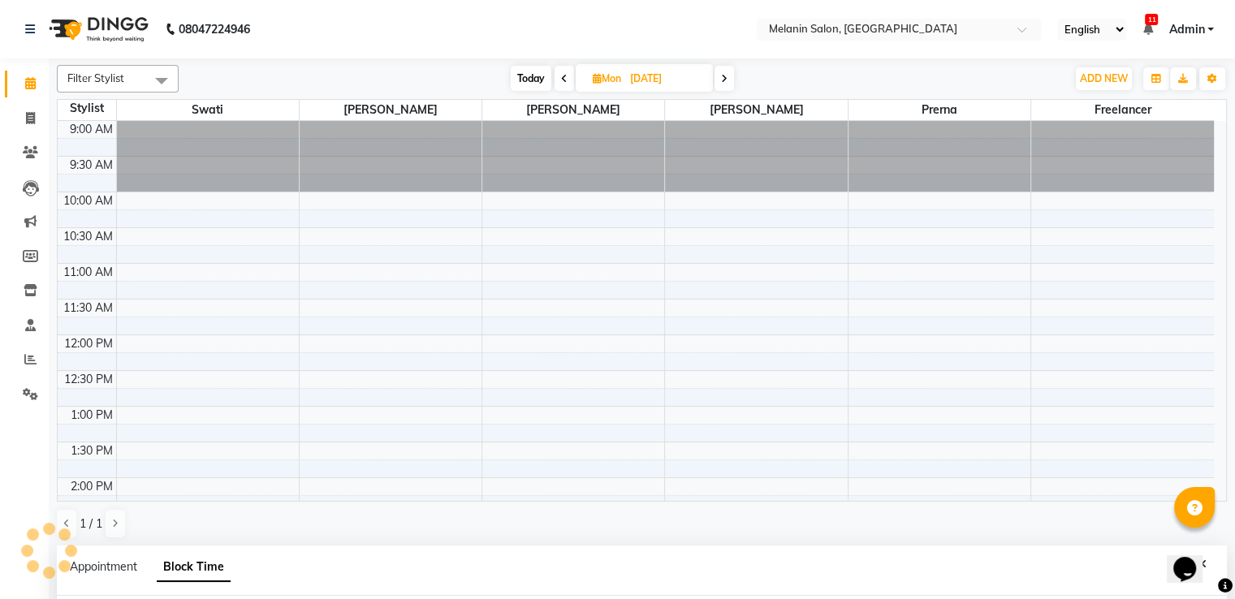
scroll to position [214, 0]
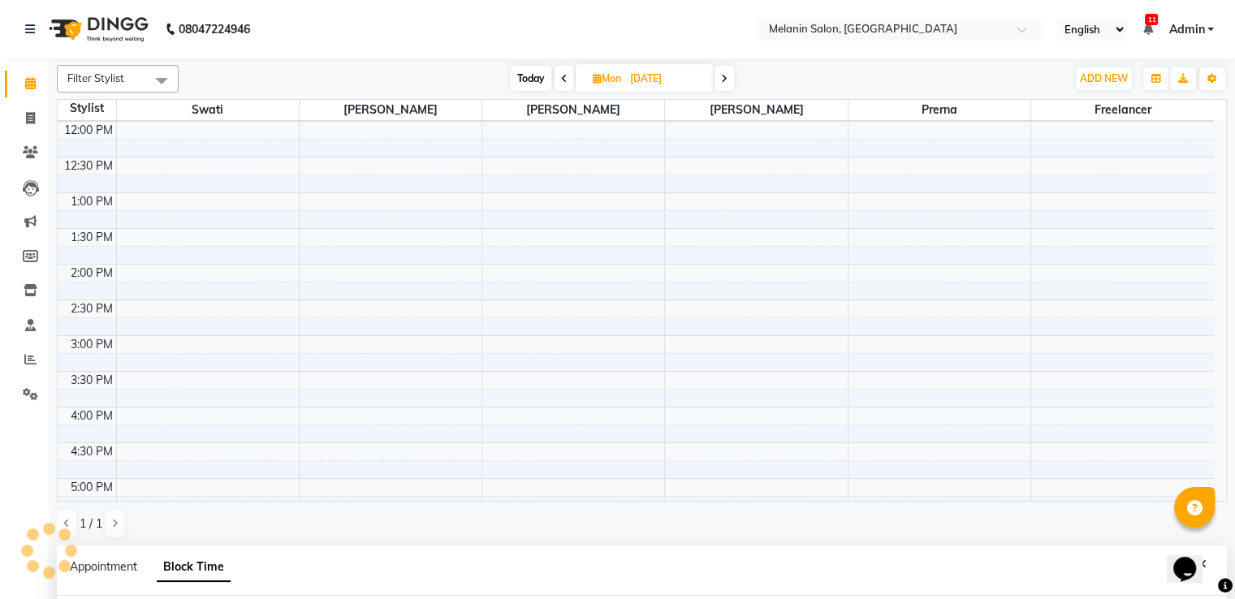
click at [538, 82] on span "Today" at bounding box center [531, 78] width 41 height 25
type input "03-10-2025"
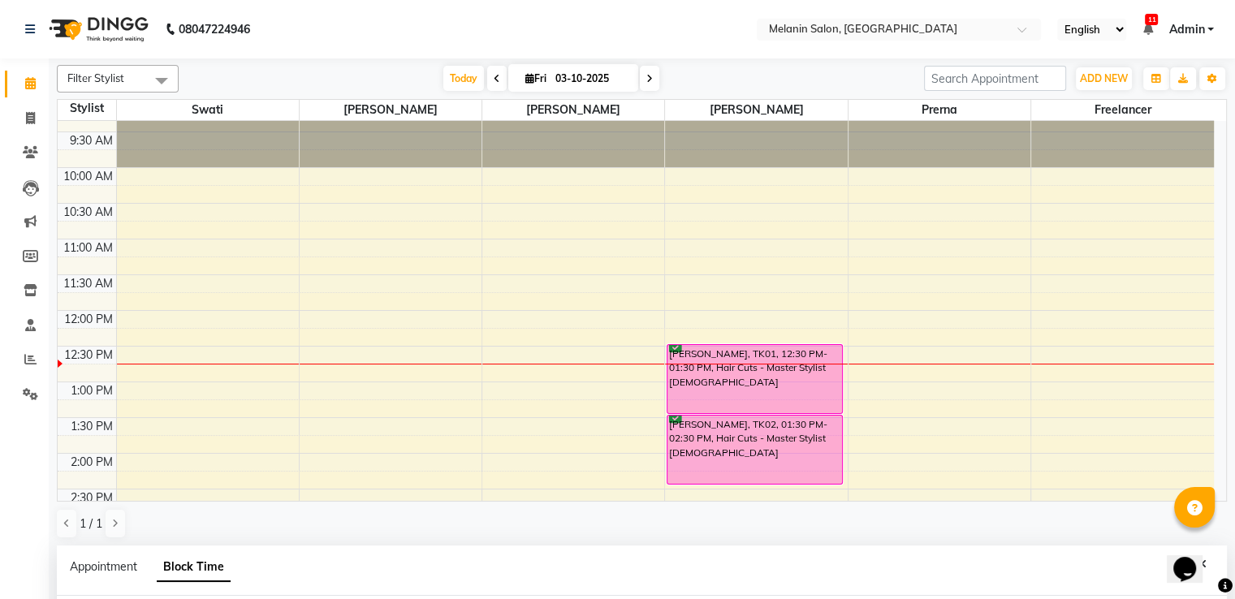
scroll to position [0, 0]
